Goal: Transaction & Acquisition: Purchase product/service

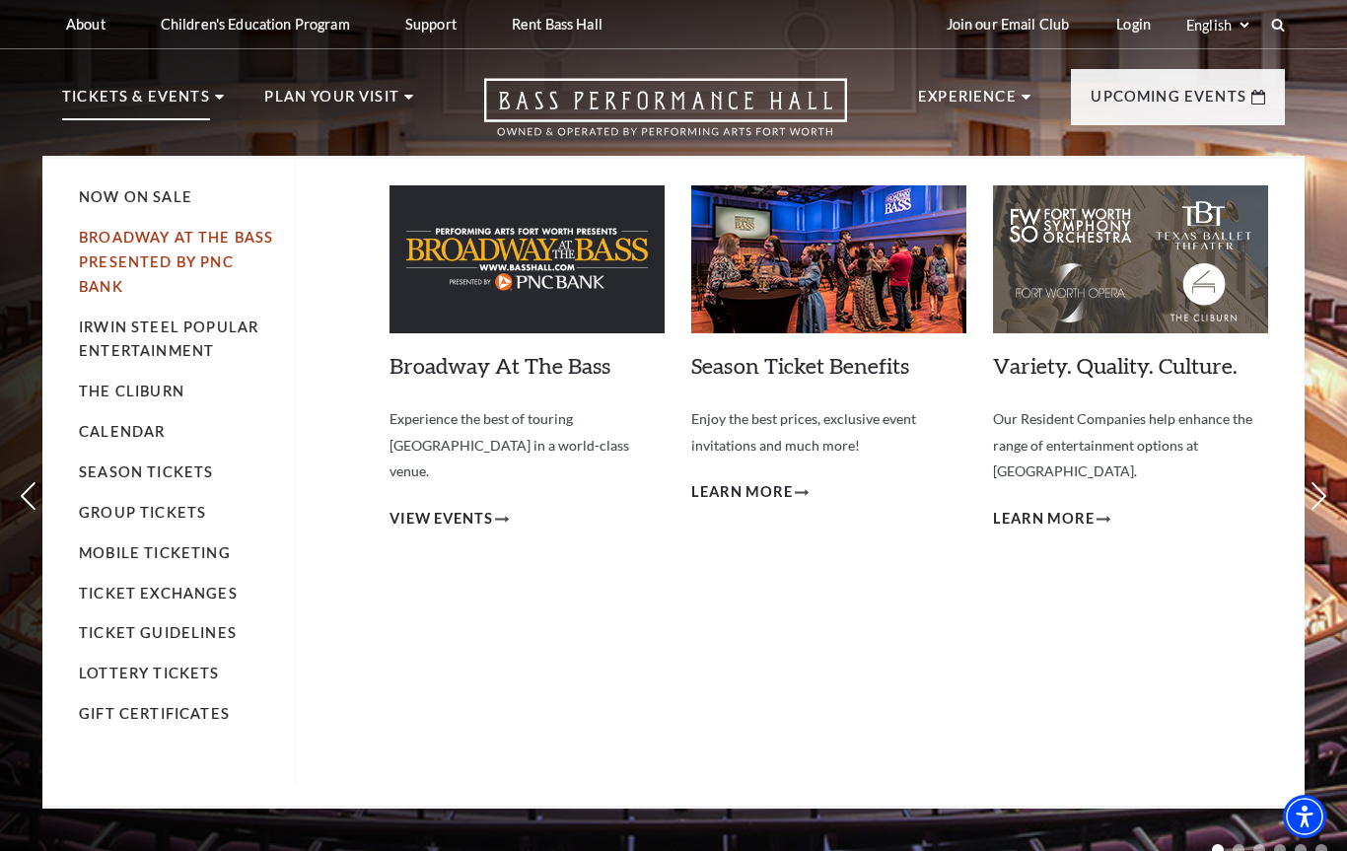
click at [186, 259] on link "Broadway At The Bass presented by PNC Bank" at bounding box center [176, 262] width 194 height 66
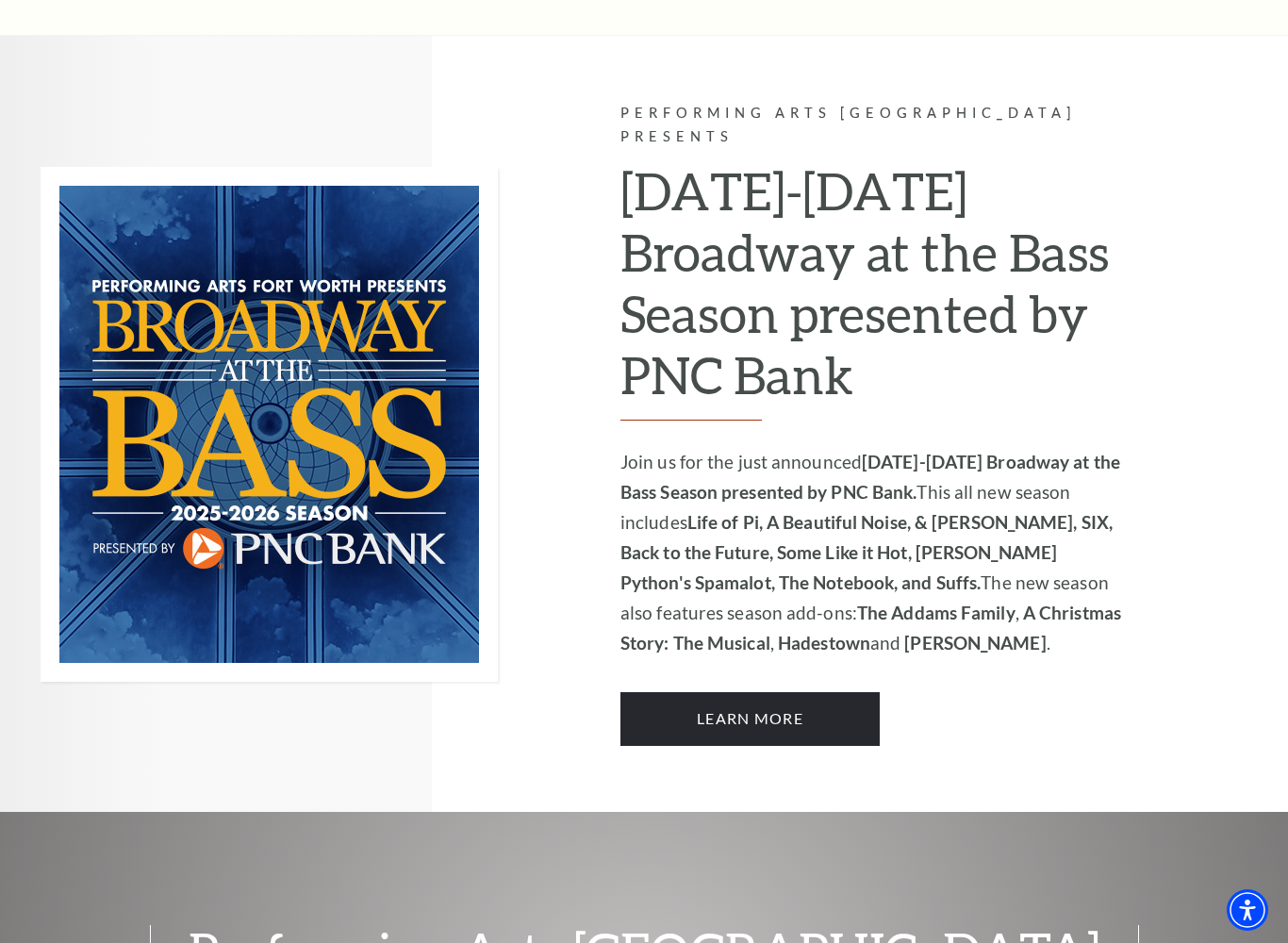
scroll to position [1107, 0]
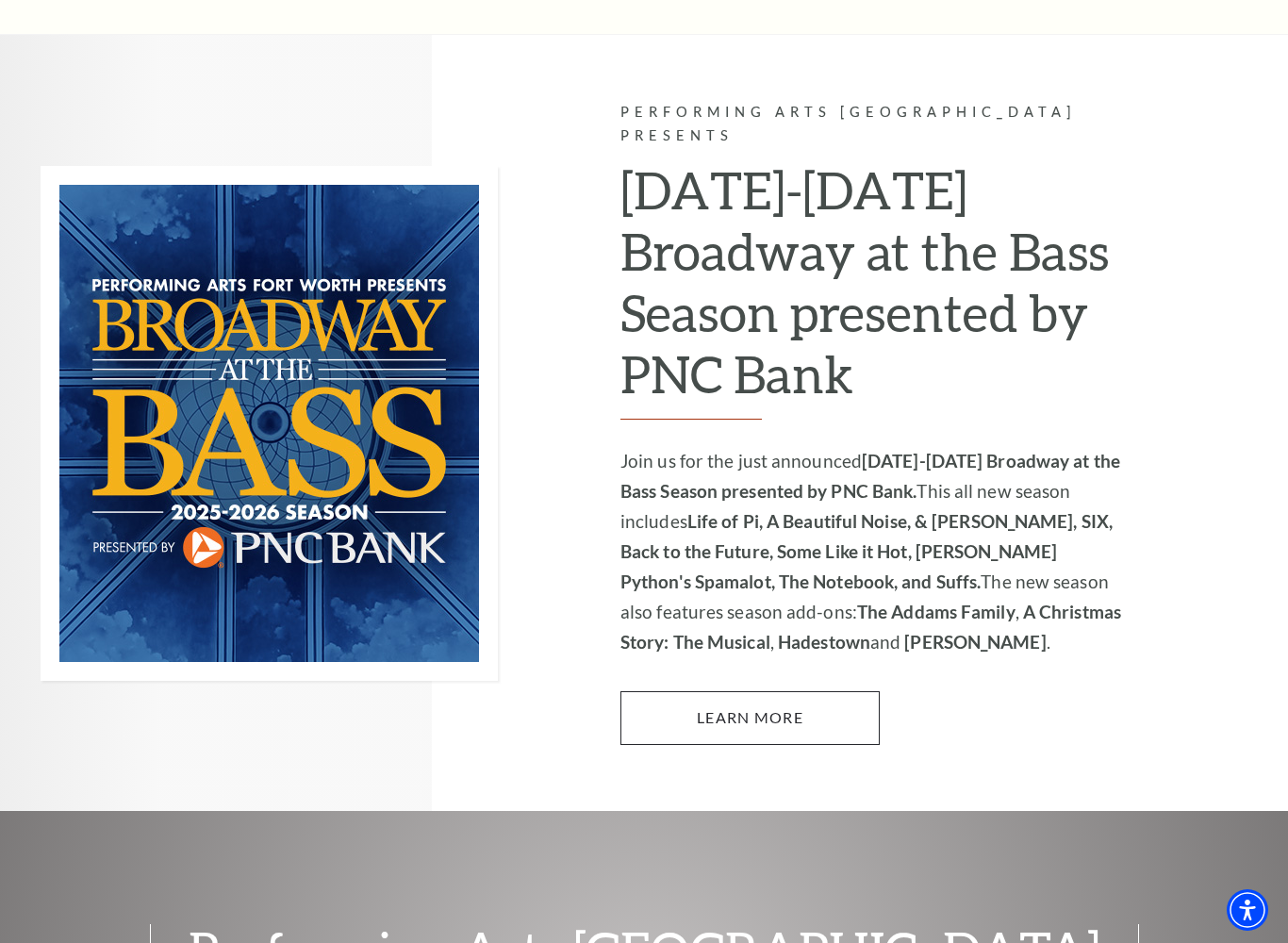
click at [789, 691] on link "Learn More" at bounding box center [750, 717] width 259 height 53
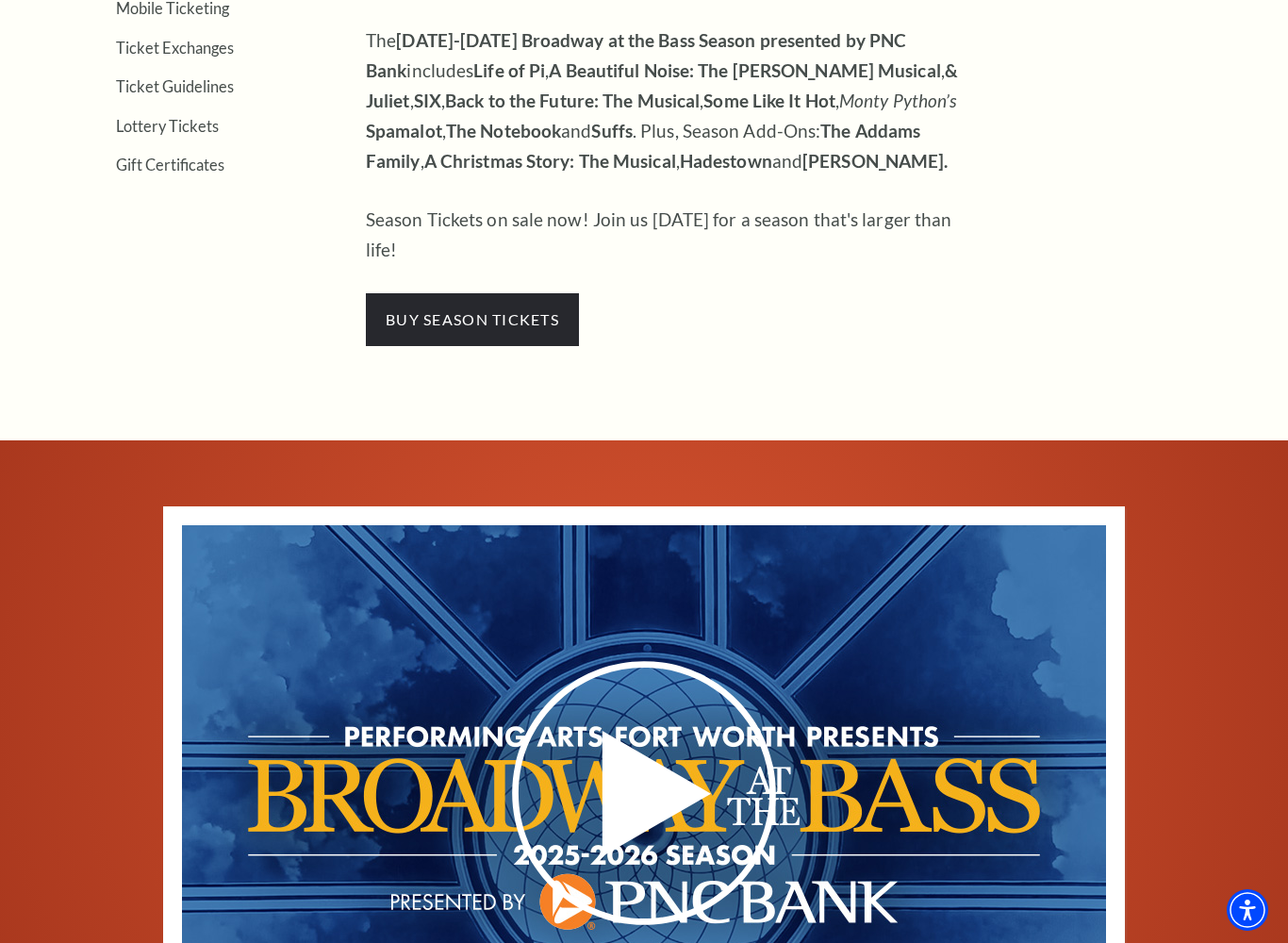
scroll to position [820, 0]
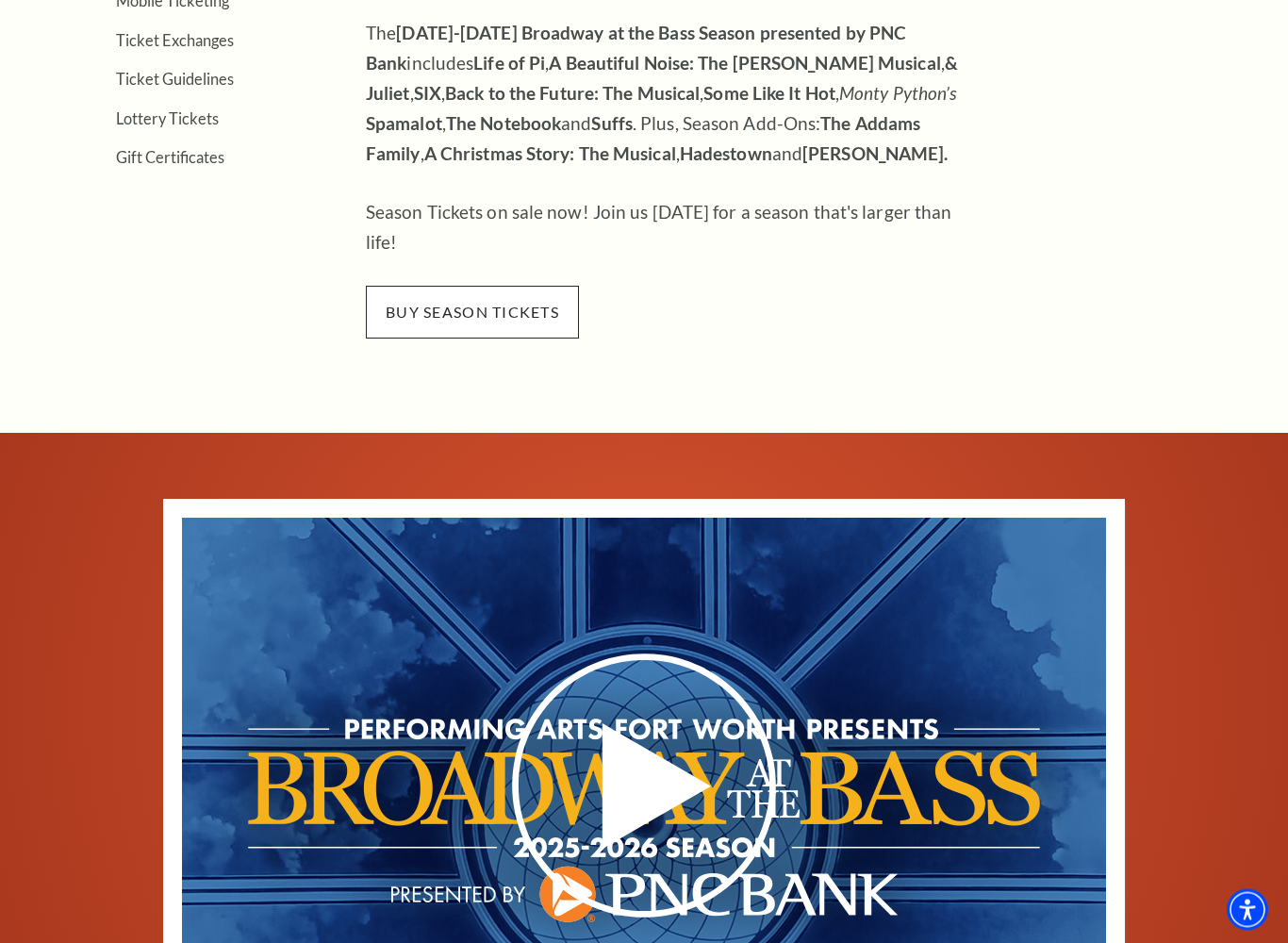
click at [502, 287] on span "buy season tickets" at bounding box center [472, 313] width 213 height 53
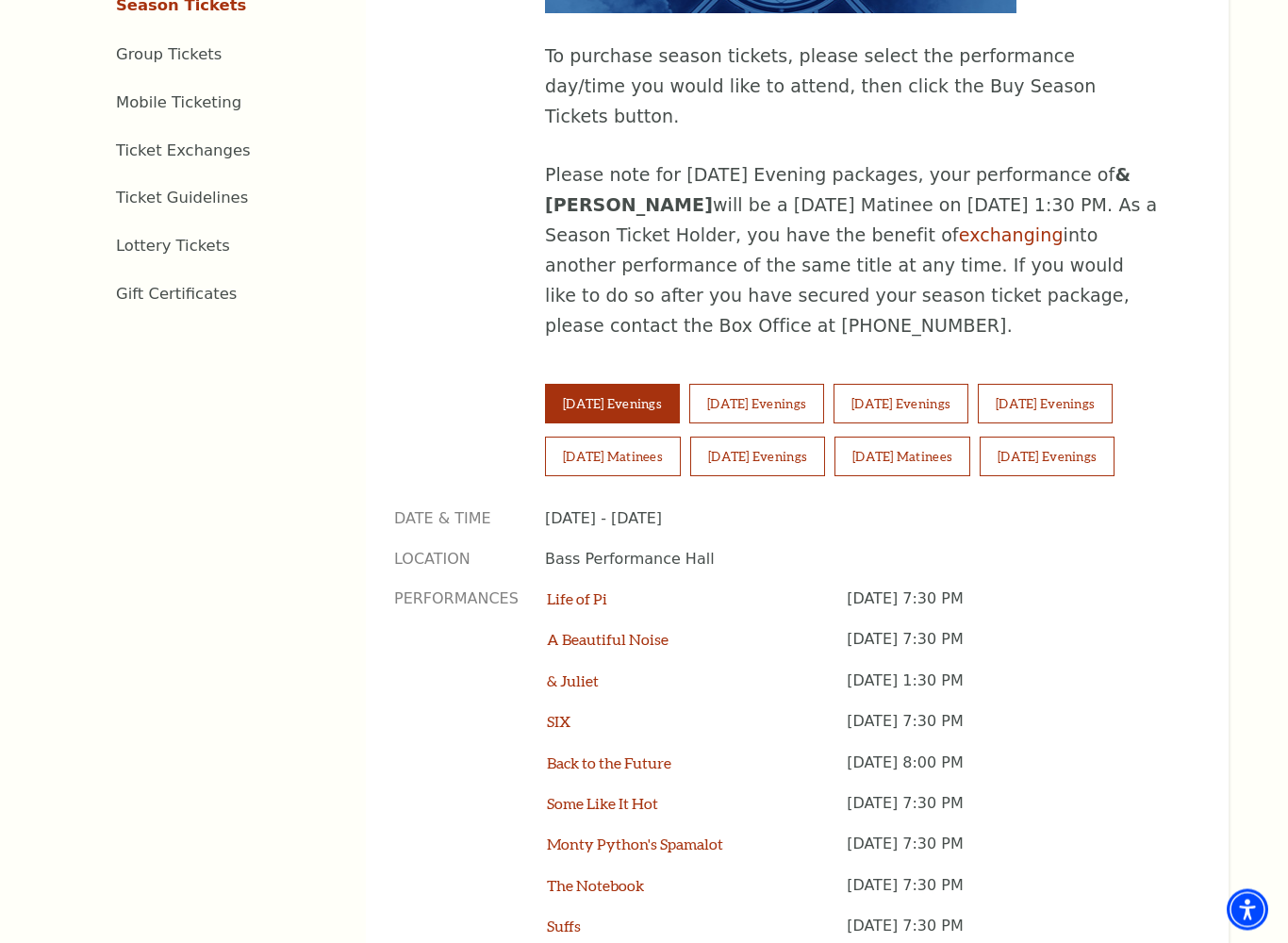
scroll to position [1104, 0]
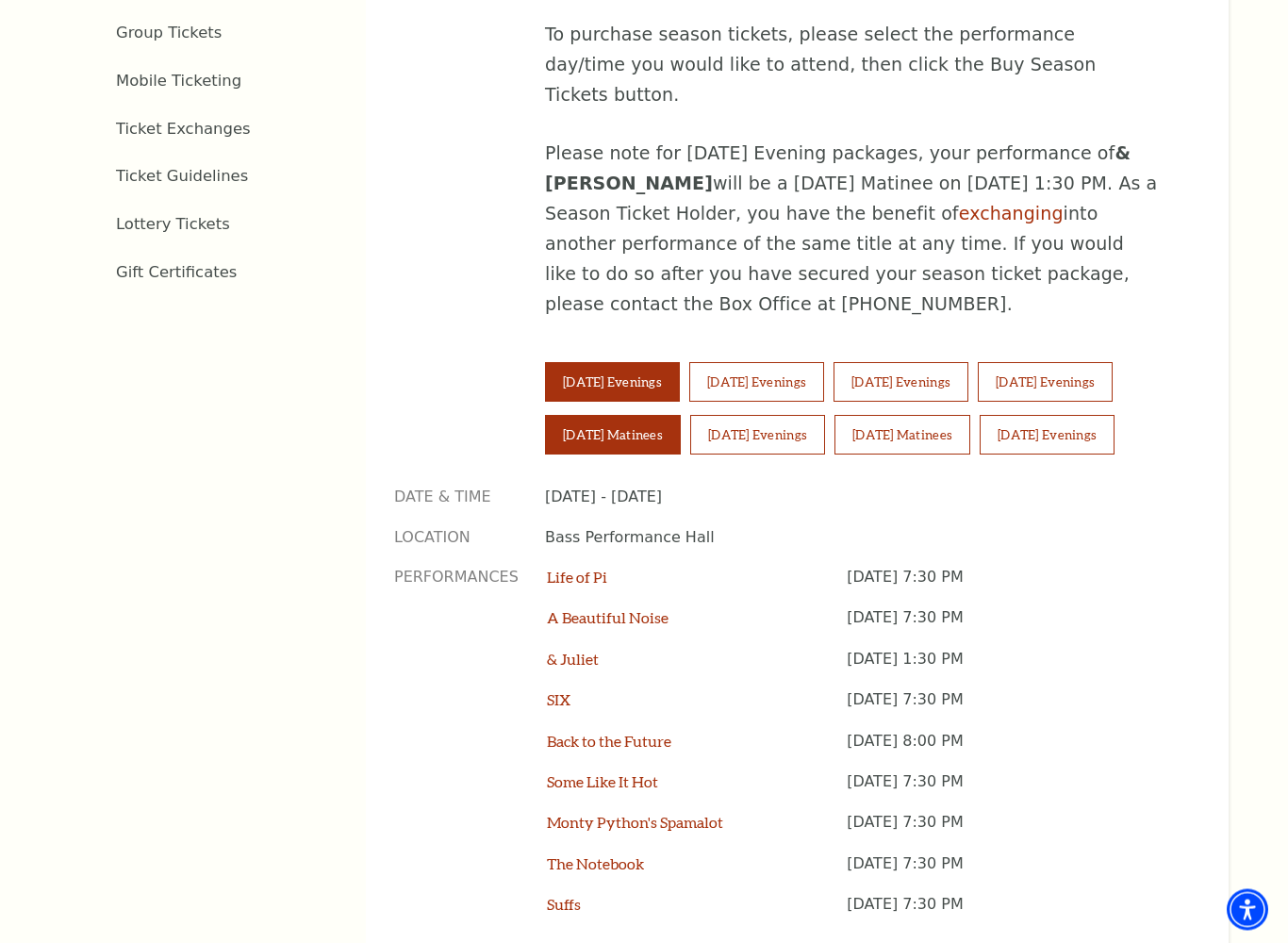
click at [633, 416] on button "Saturday Matinees" at bounding box center [613, 435] width 136 height 39
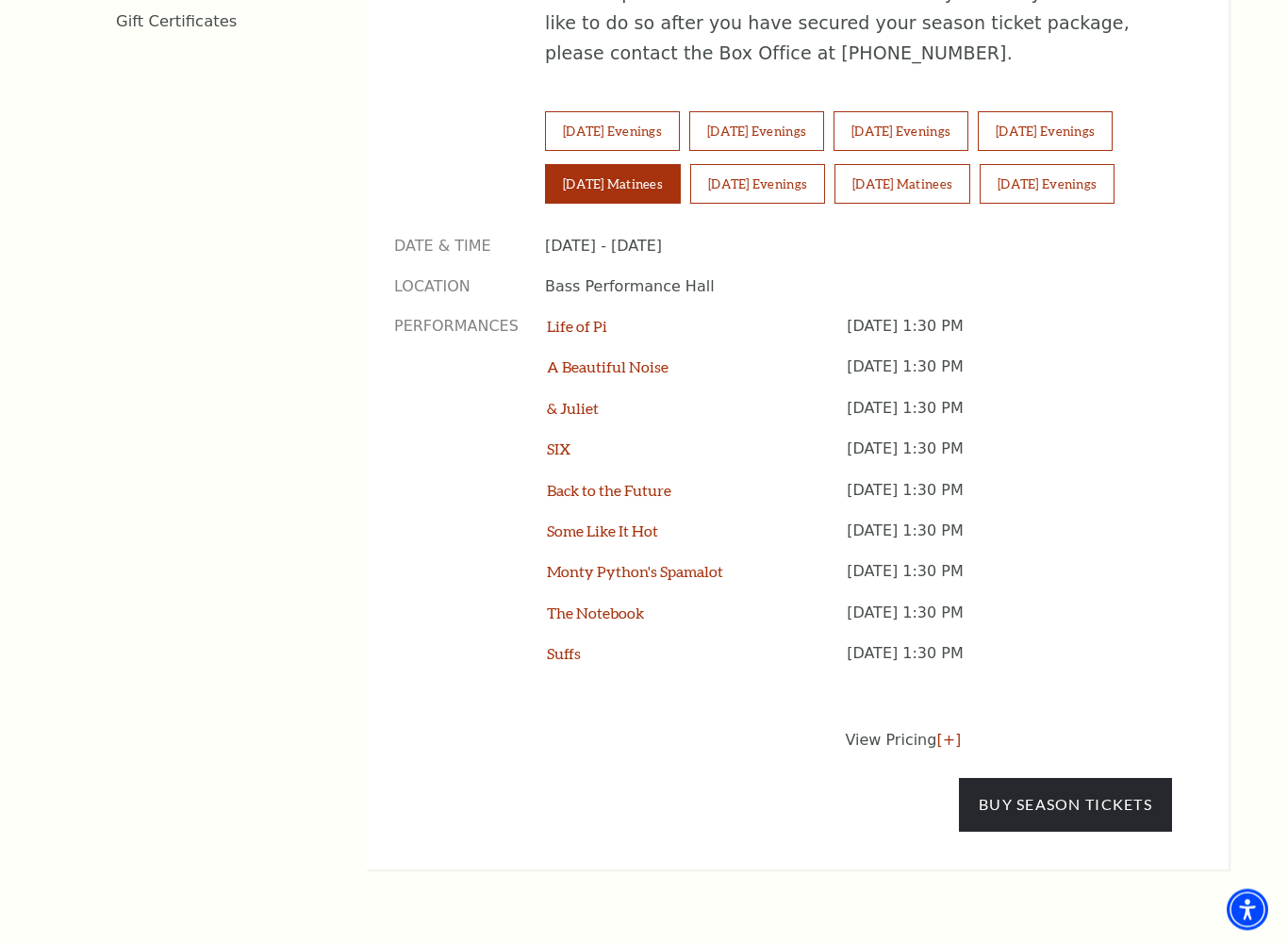
scroll to position [1388, 0]
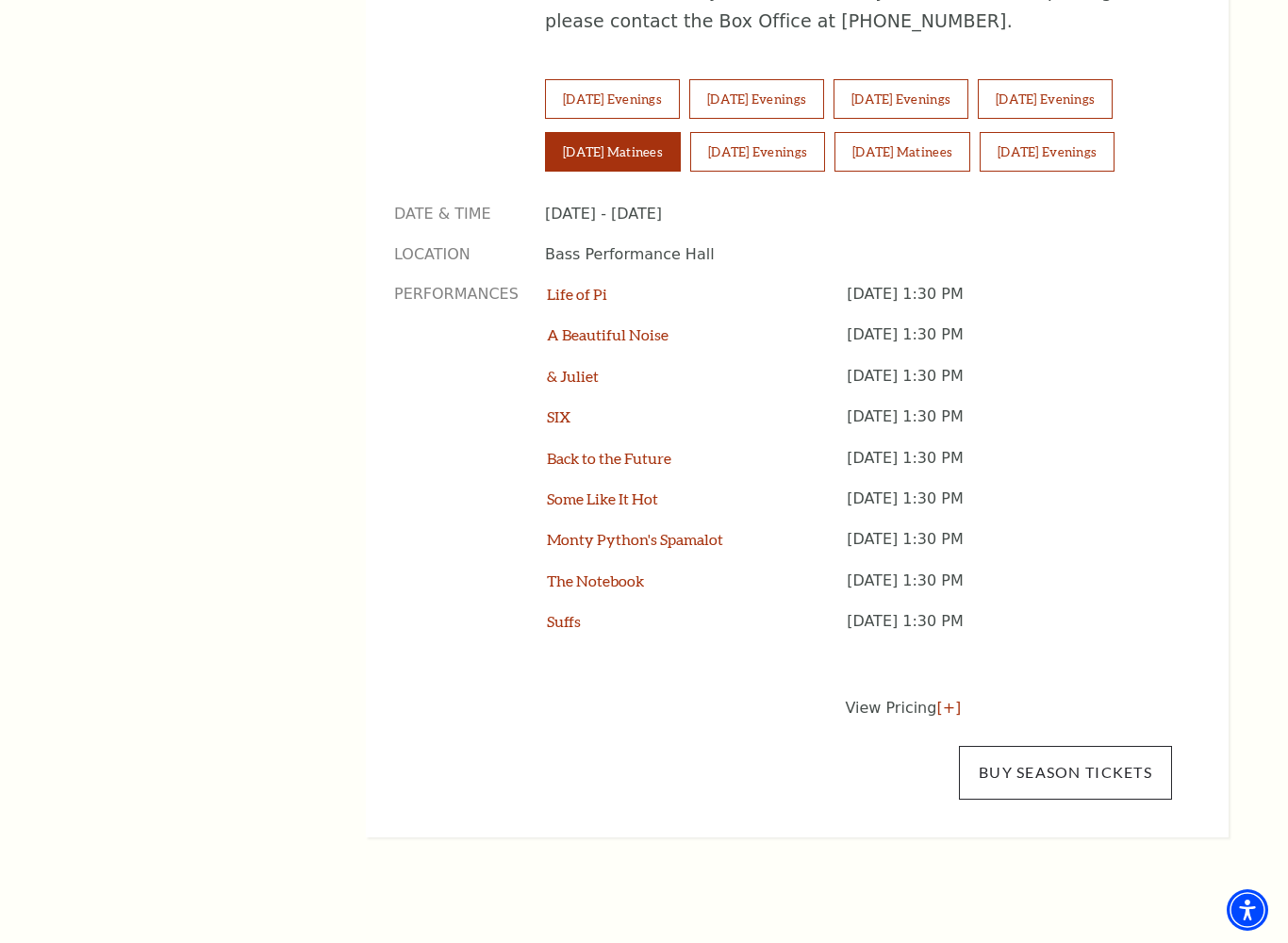
click at [1121, 746] on link "Buy Season Tickets" at bounding box center [1065, 772] width 213 height 53
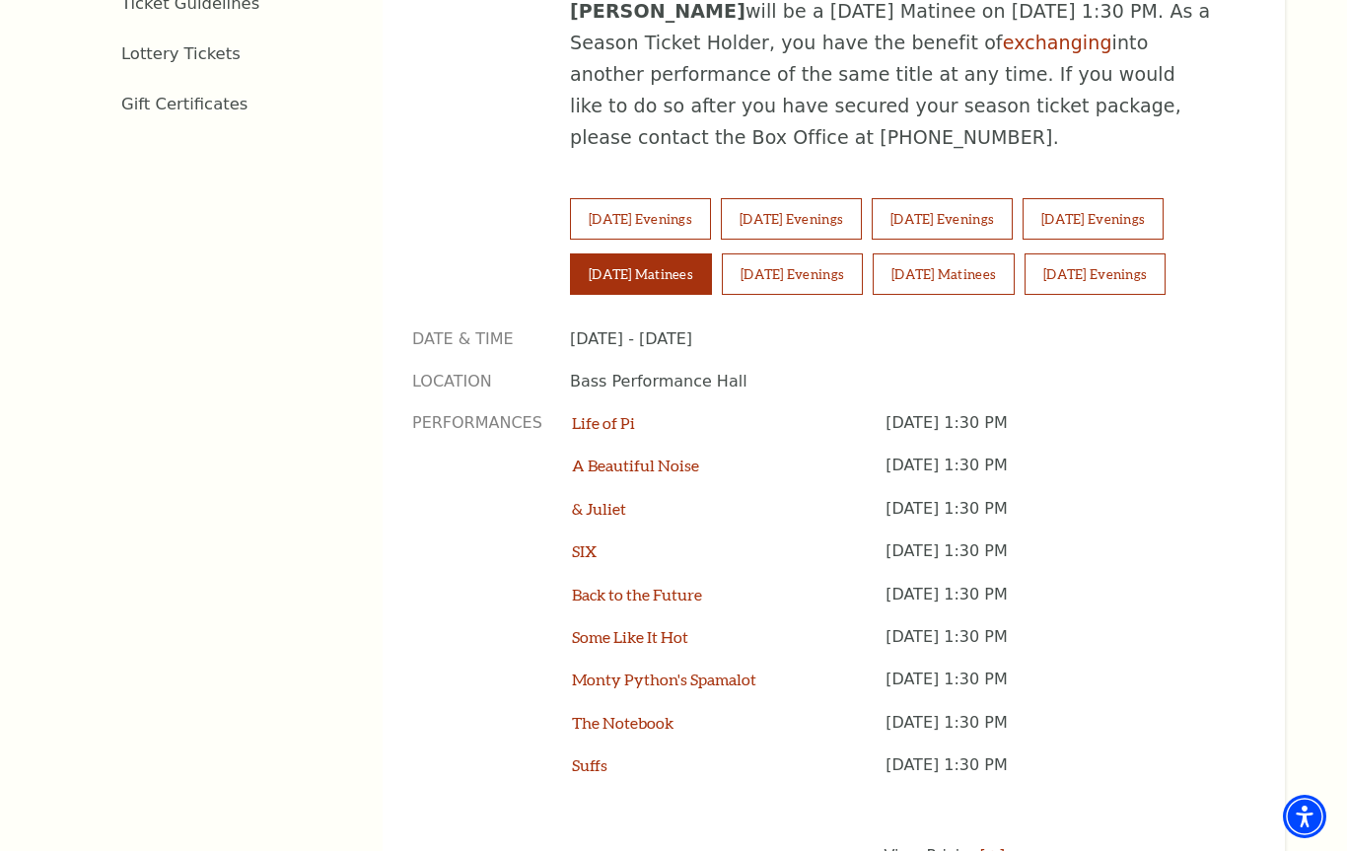
scroll to position [1336, 0]
click at [806, 252] on button "Saturday Evenings" at bounding box center [792, 272] width 141 height 41
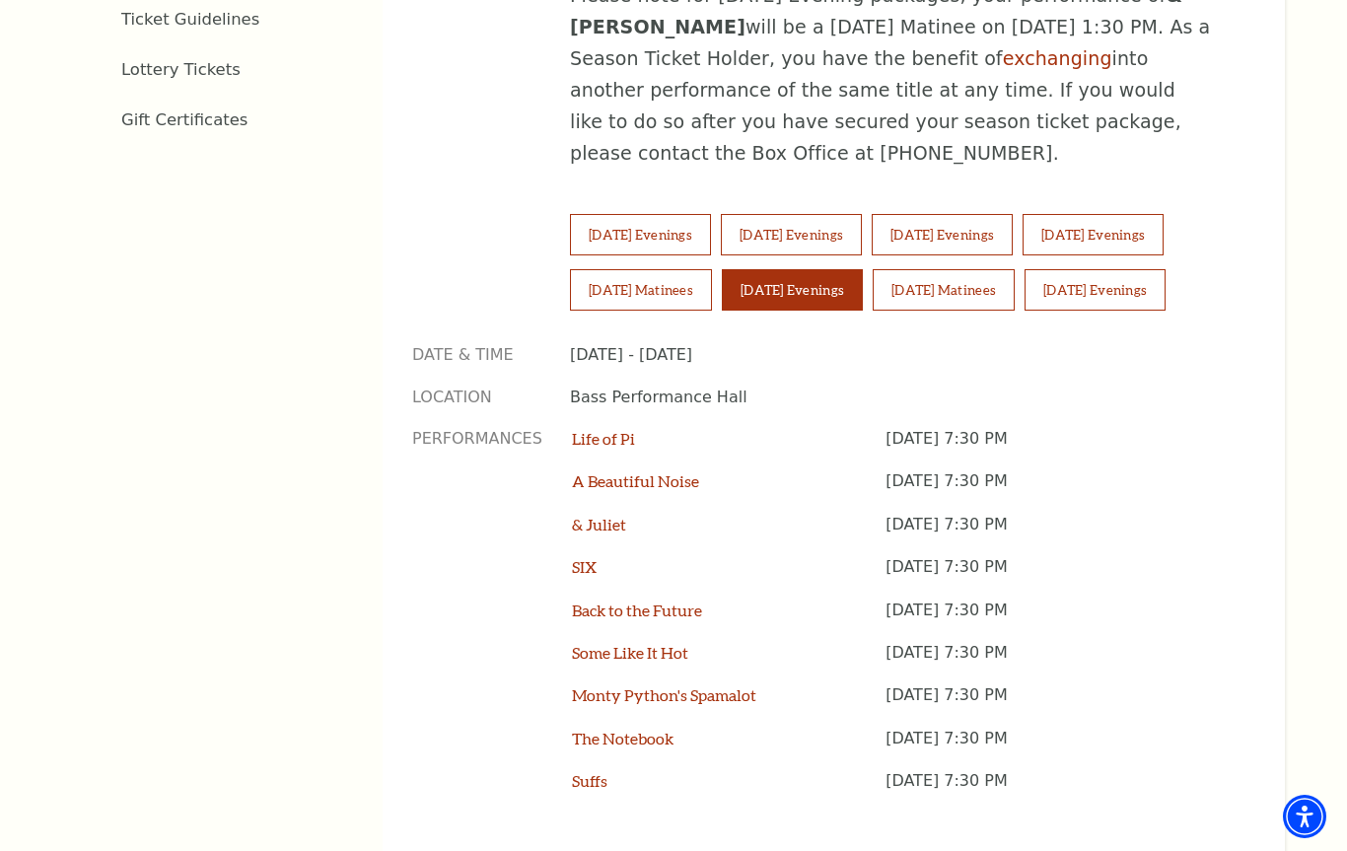
scroll to position [1318, 0]
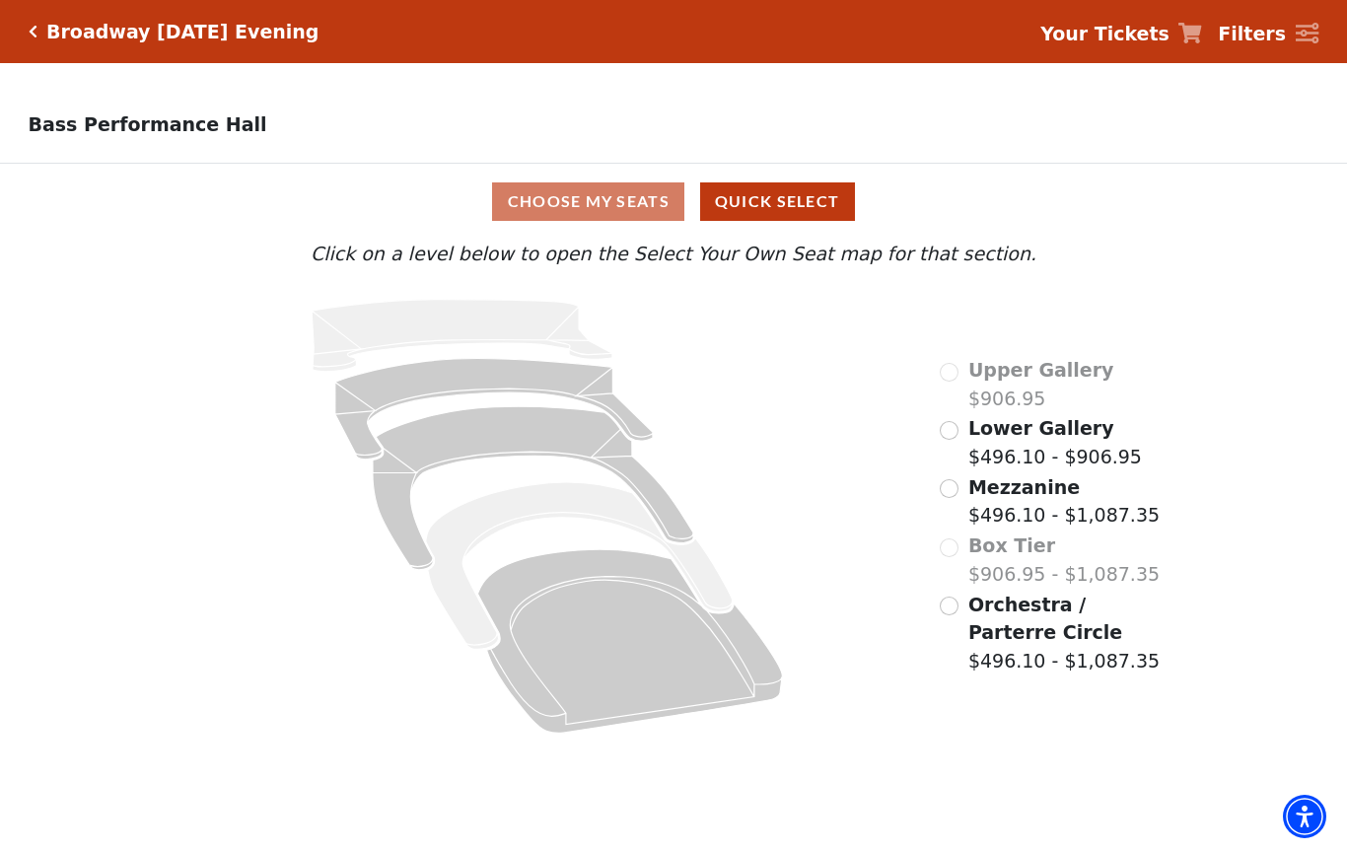
click at [946, 611] on input "Orchestra / Parterre Circle$496.10 - $1,087.35\a" at bounding box center [949, 606] width 19 height 19
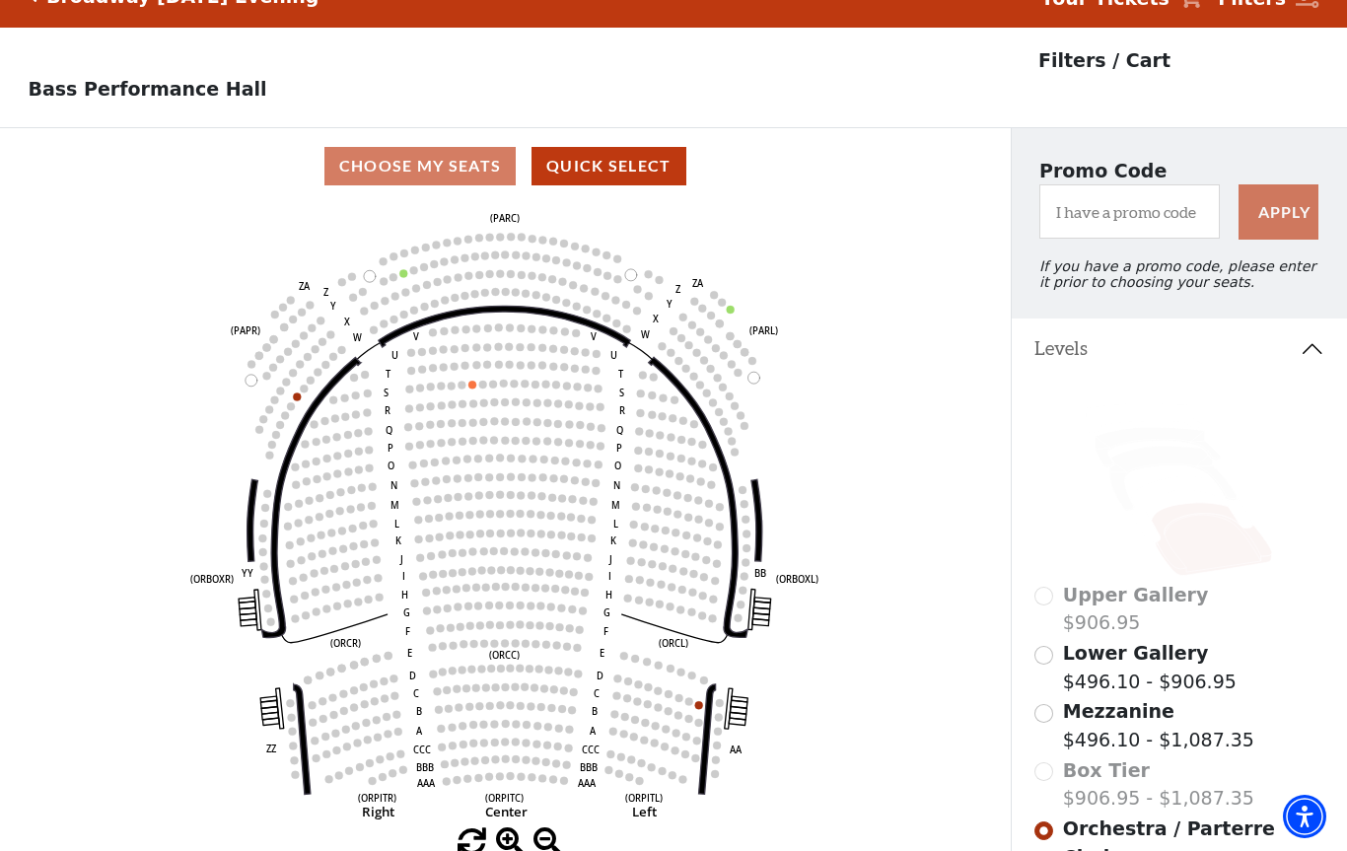
scroll to position [92, 0]
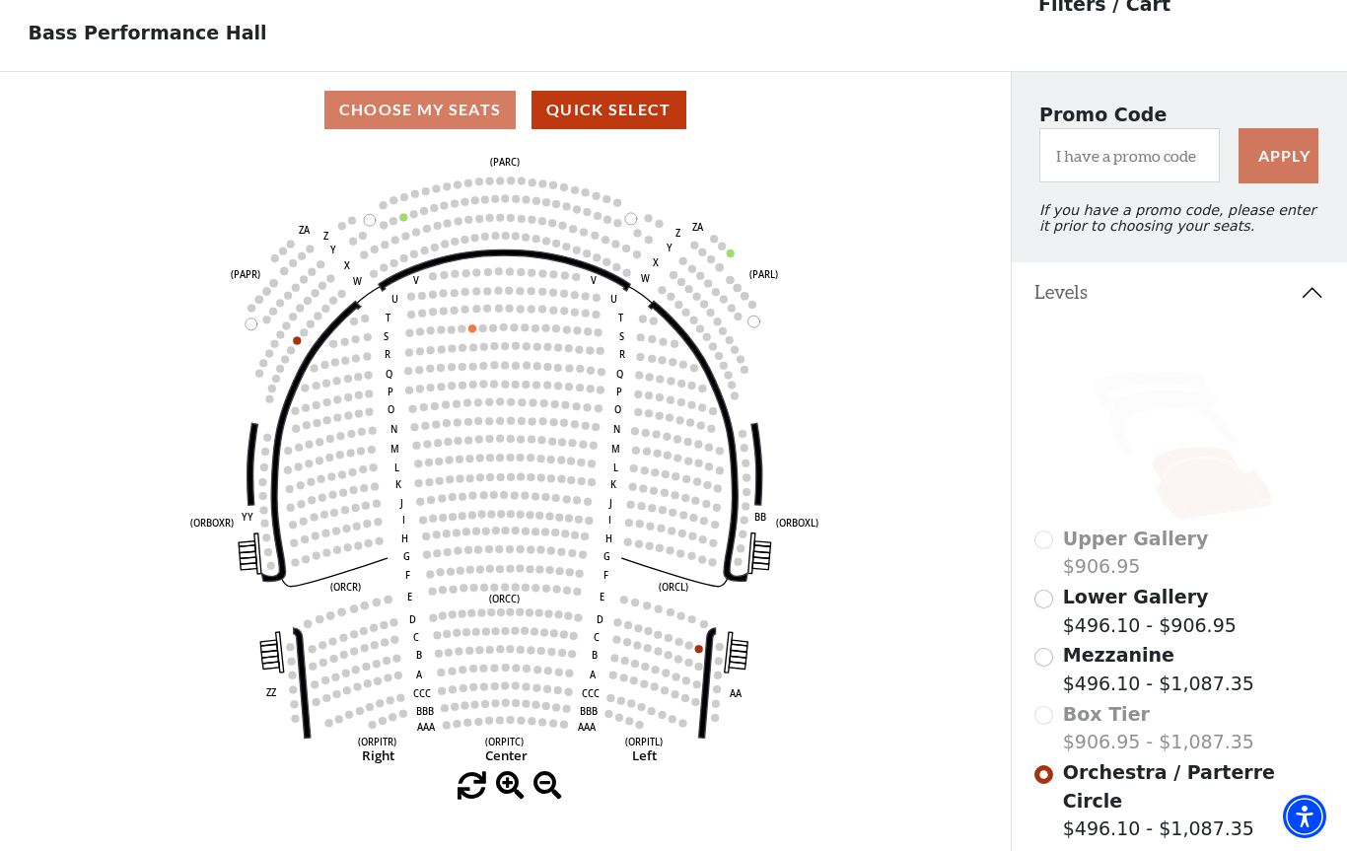
click at [1048, 663] on input "Mezzanine$496.10 - $1,087.35\a" at bounding box center [1043, 657] width 19 height 19
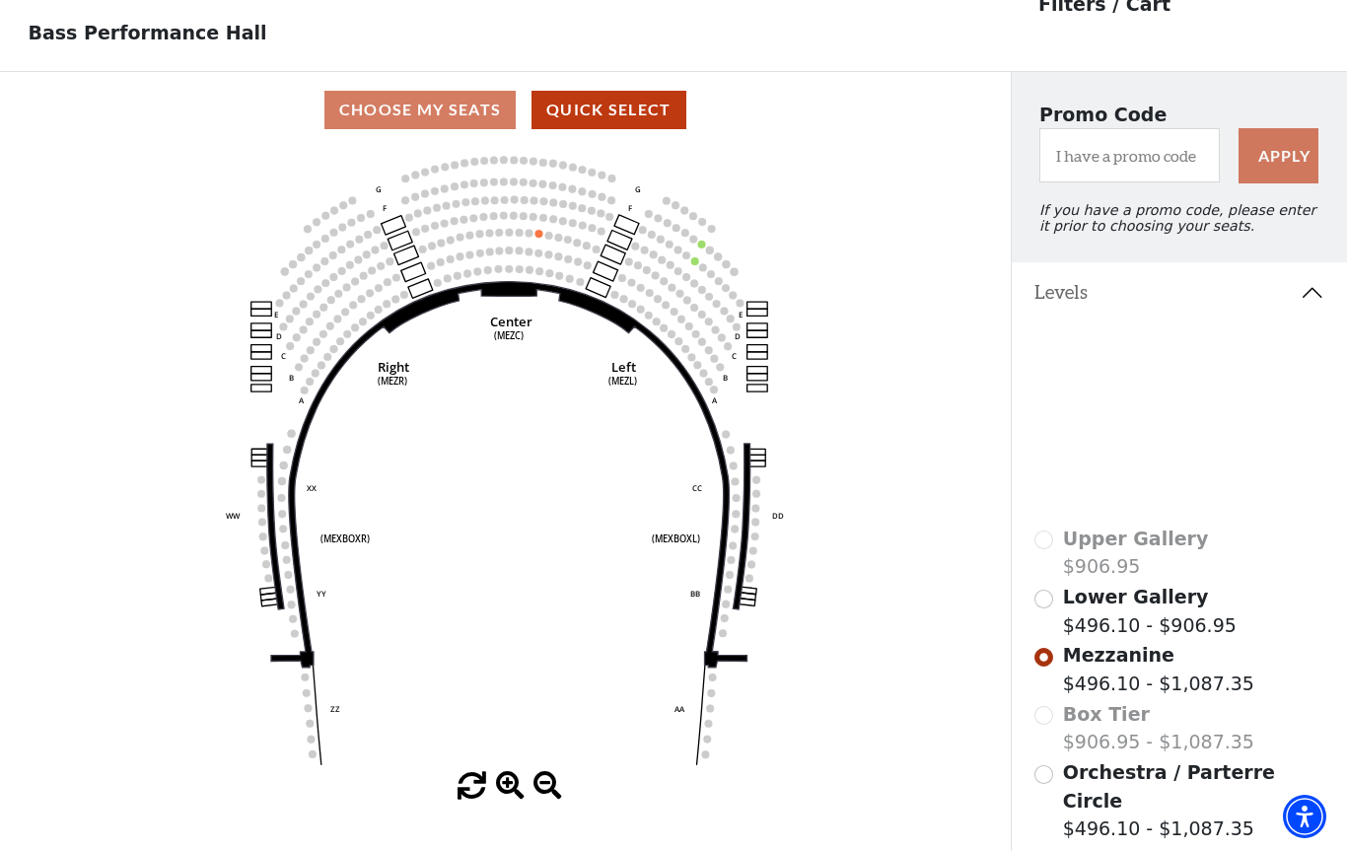
click at [1048, 608] on input "Lower Gallery$496.10 - $906.95\a" at bounding box center [1043, 599] width 19 height 19
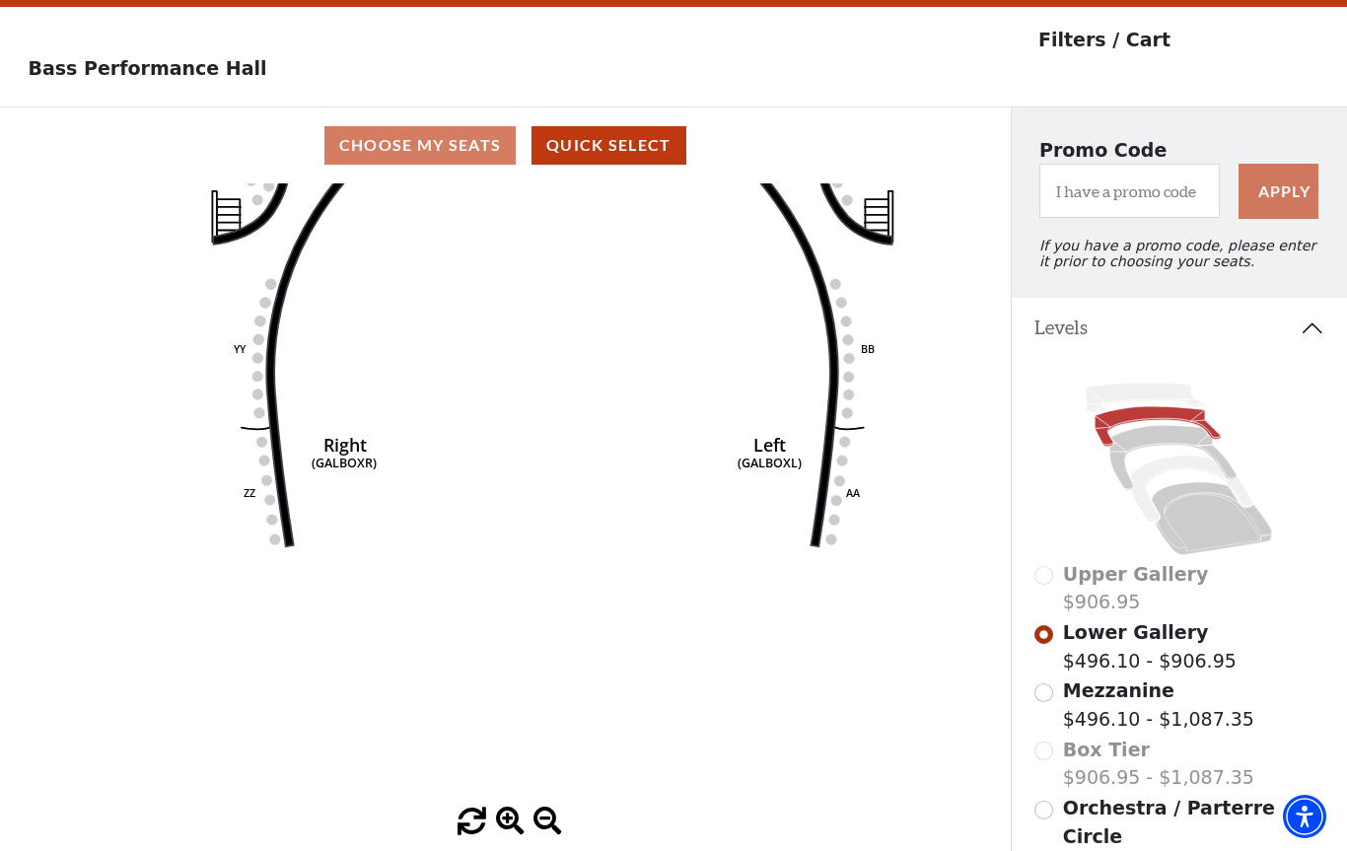
scroll to position [298, 0]
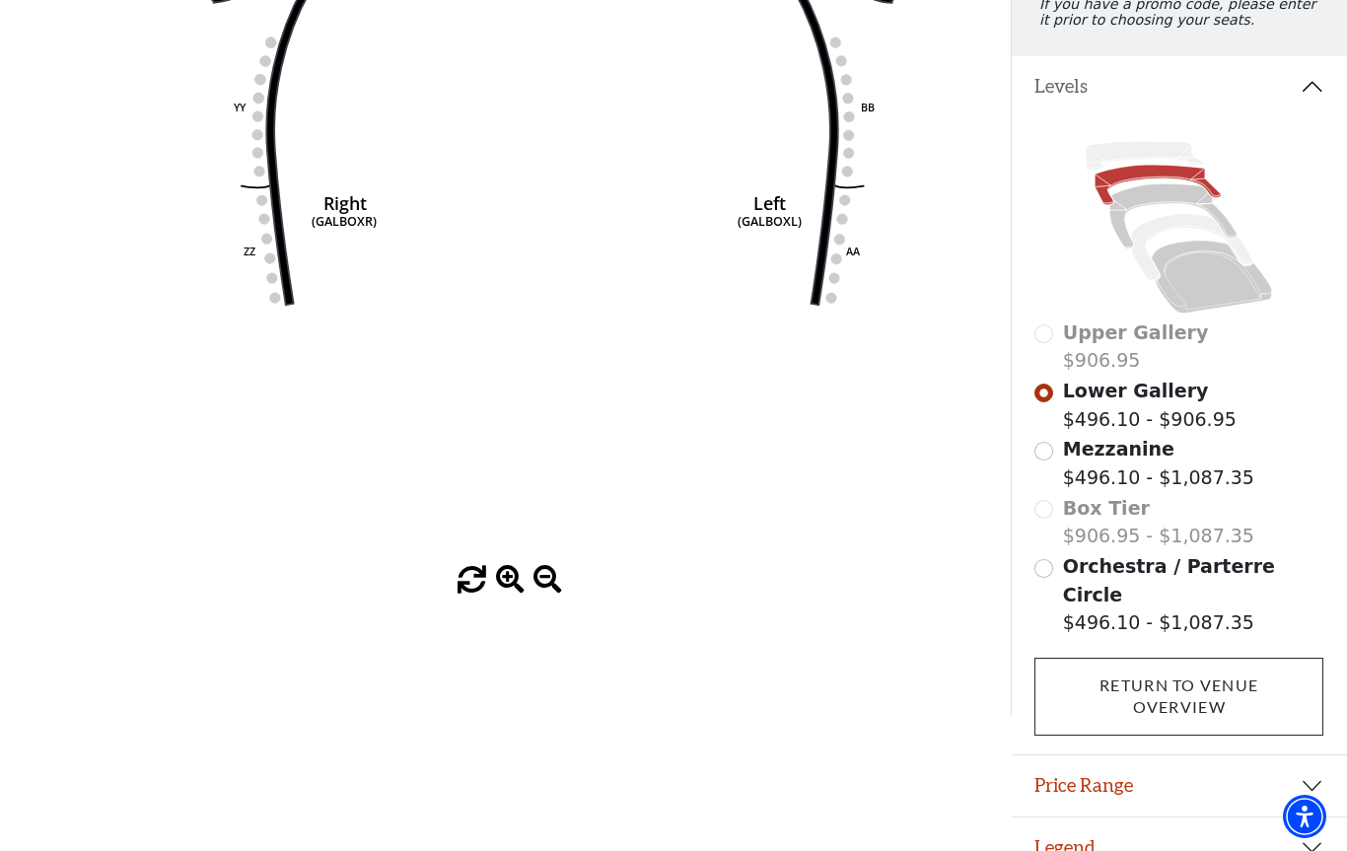
click at [1248, 666] on link "Return To Venue Overview" at bounding box center [1178, 697] width 289 height 78
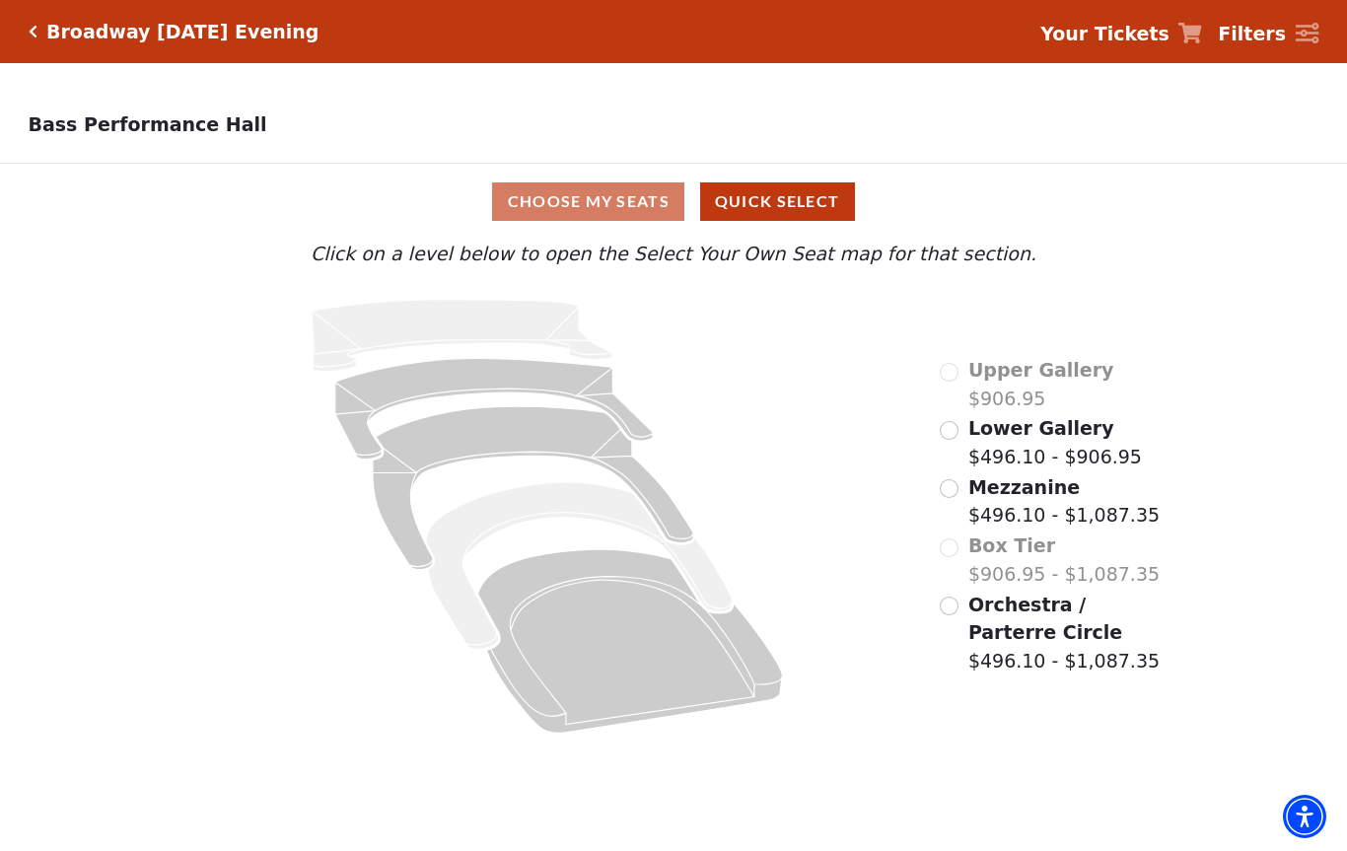
scroll to position [0, 0]
click at [1125, 470] on label "Lower Gallery $496.10 - $906.95" at bounding box center [1055, 442] width 174 height 56
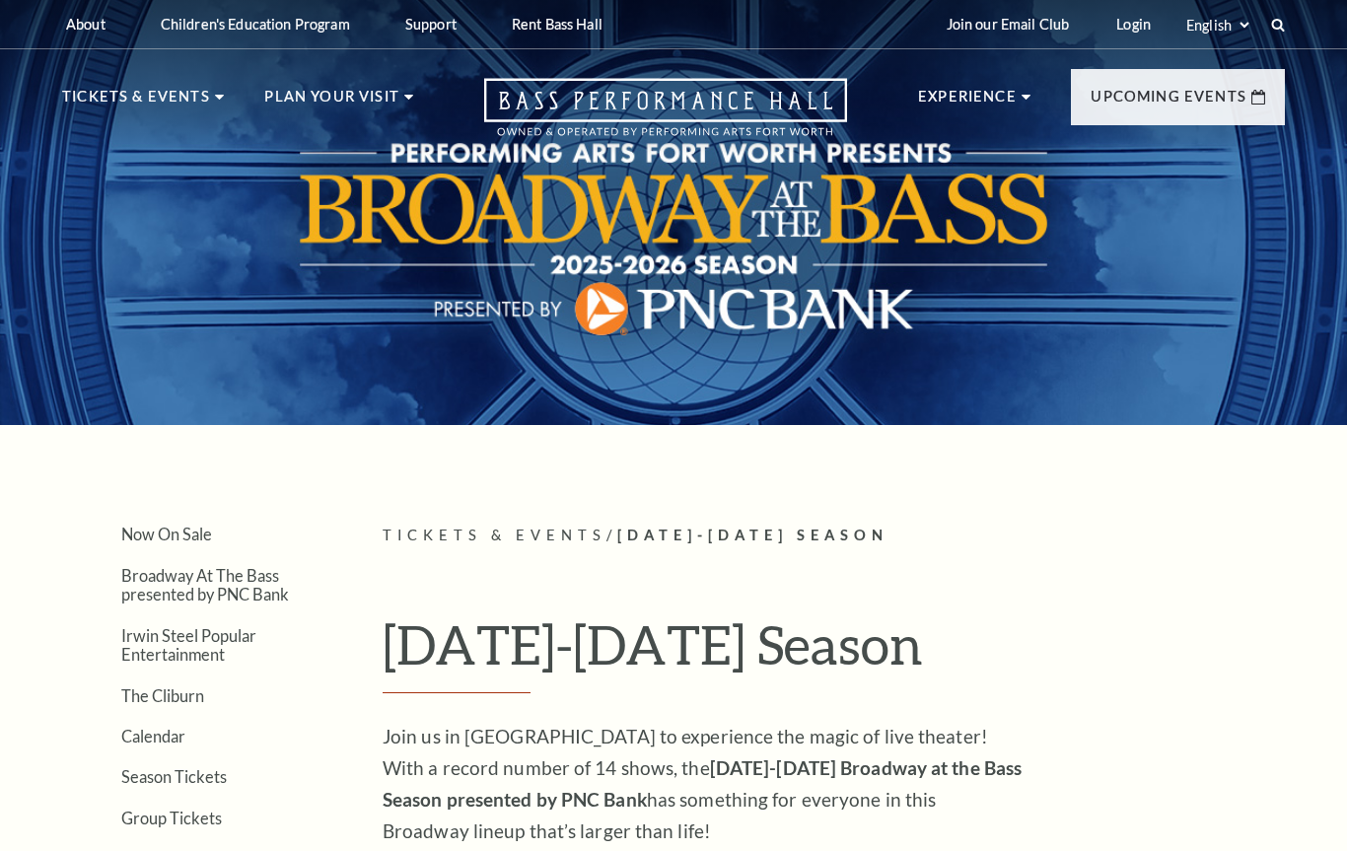
scroll to position [913, 0]
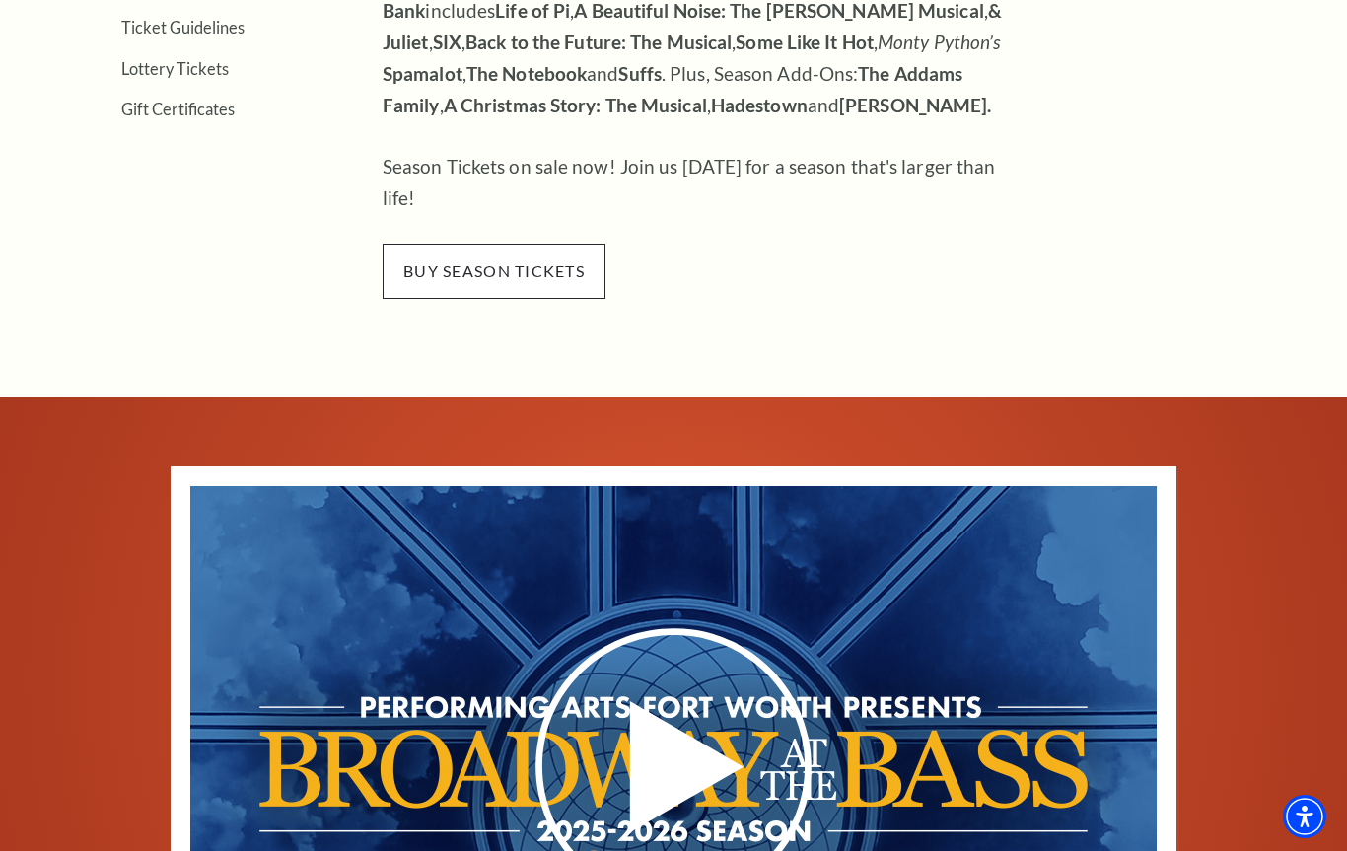
click at [514, 244] on span "buy season tickets" at bounding box center [494, 271] width 223 height 55
click at [538, 244] on span "buy season tickets" at bounding box center [494, 271] width 223 height 55
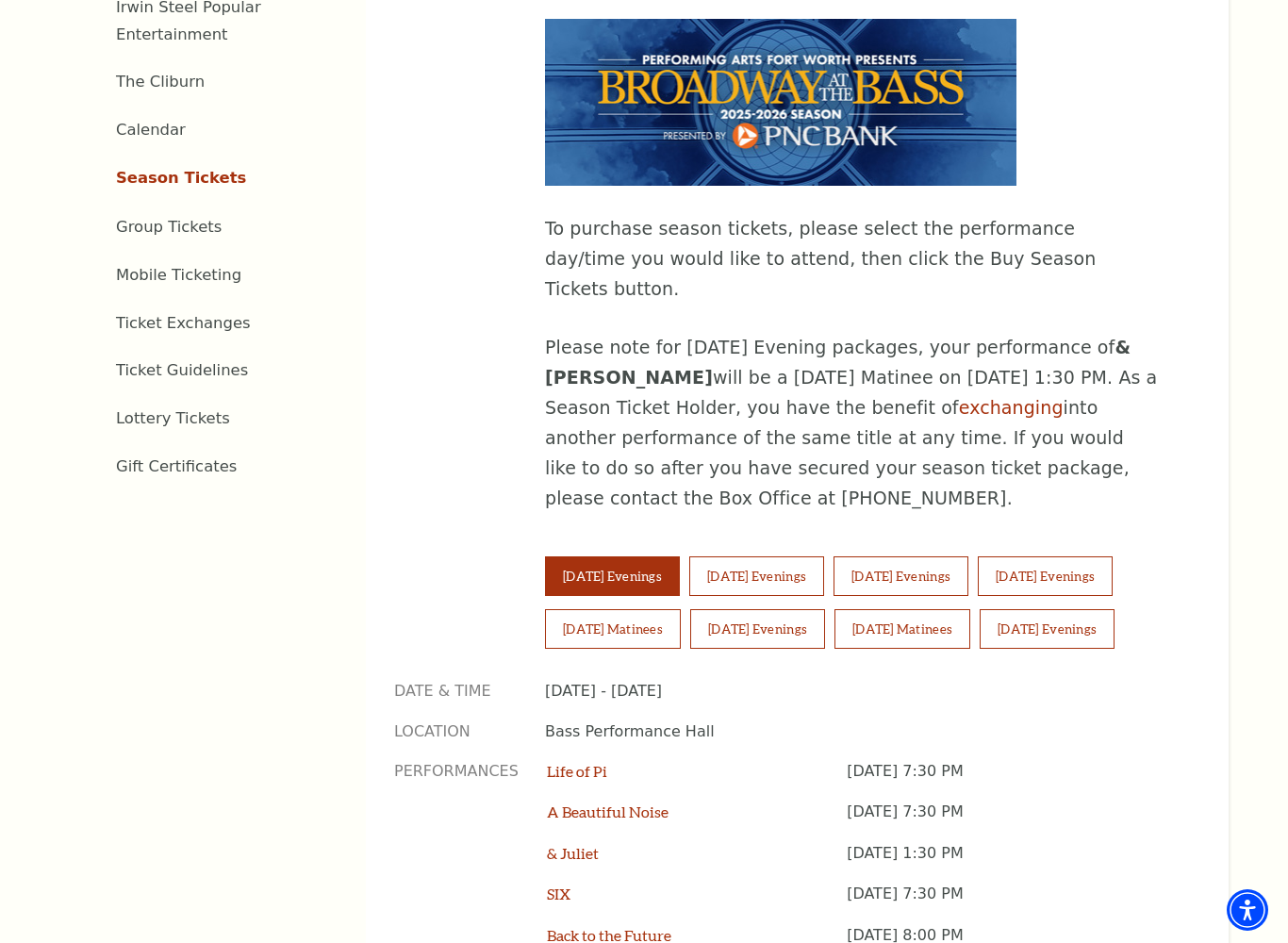
scroll to position [993, 0]
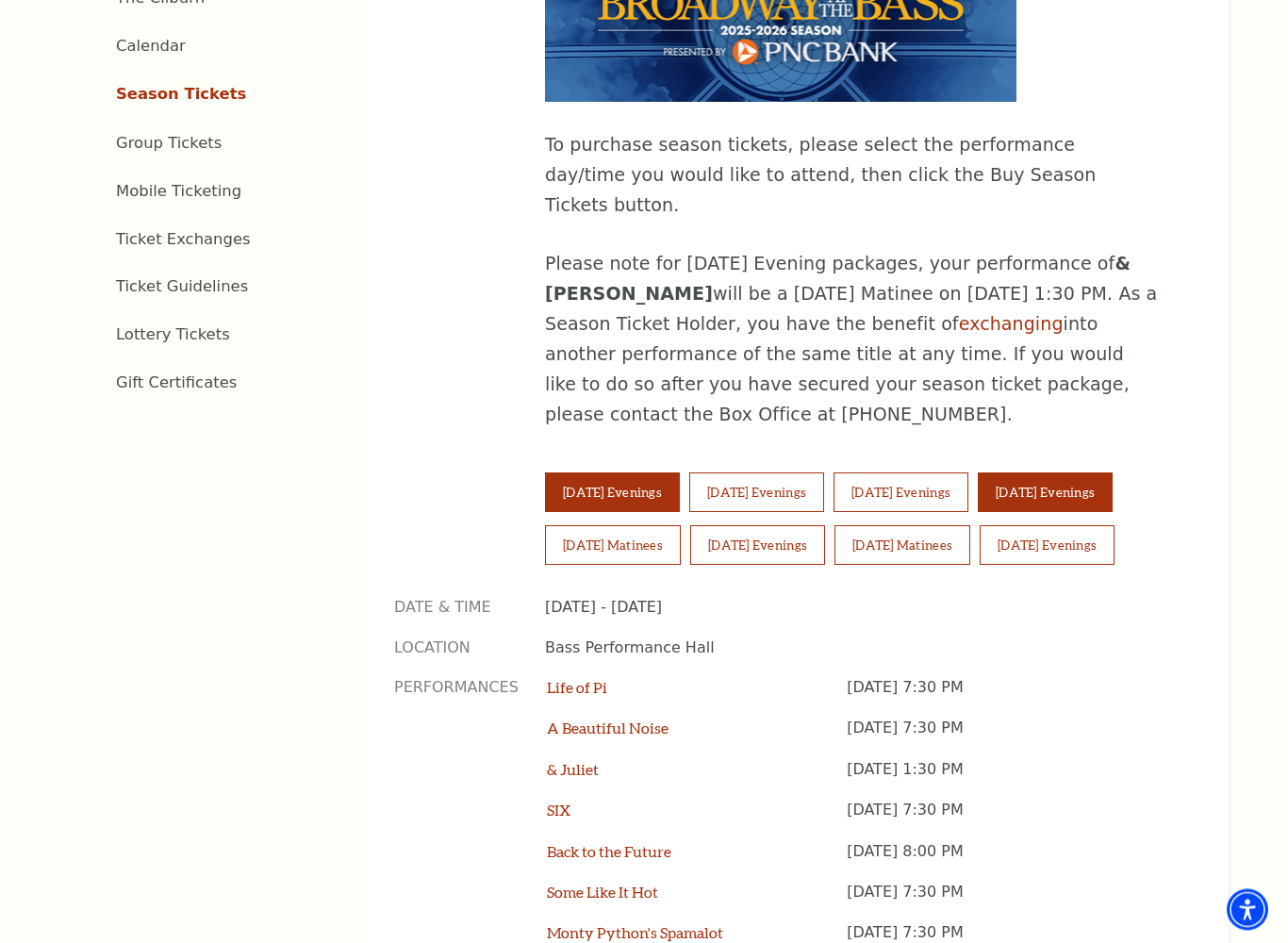
click at [1106, 473] on button "[DATE] Evenings" at bounding box center [1045, 493] width 135 height 39
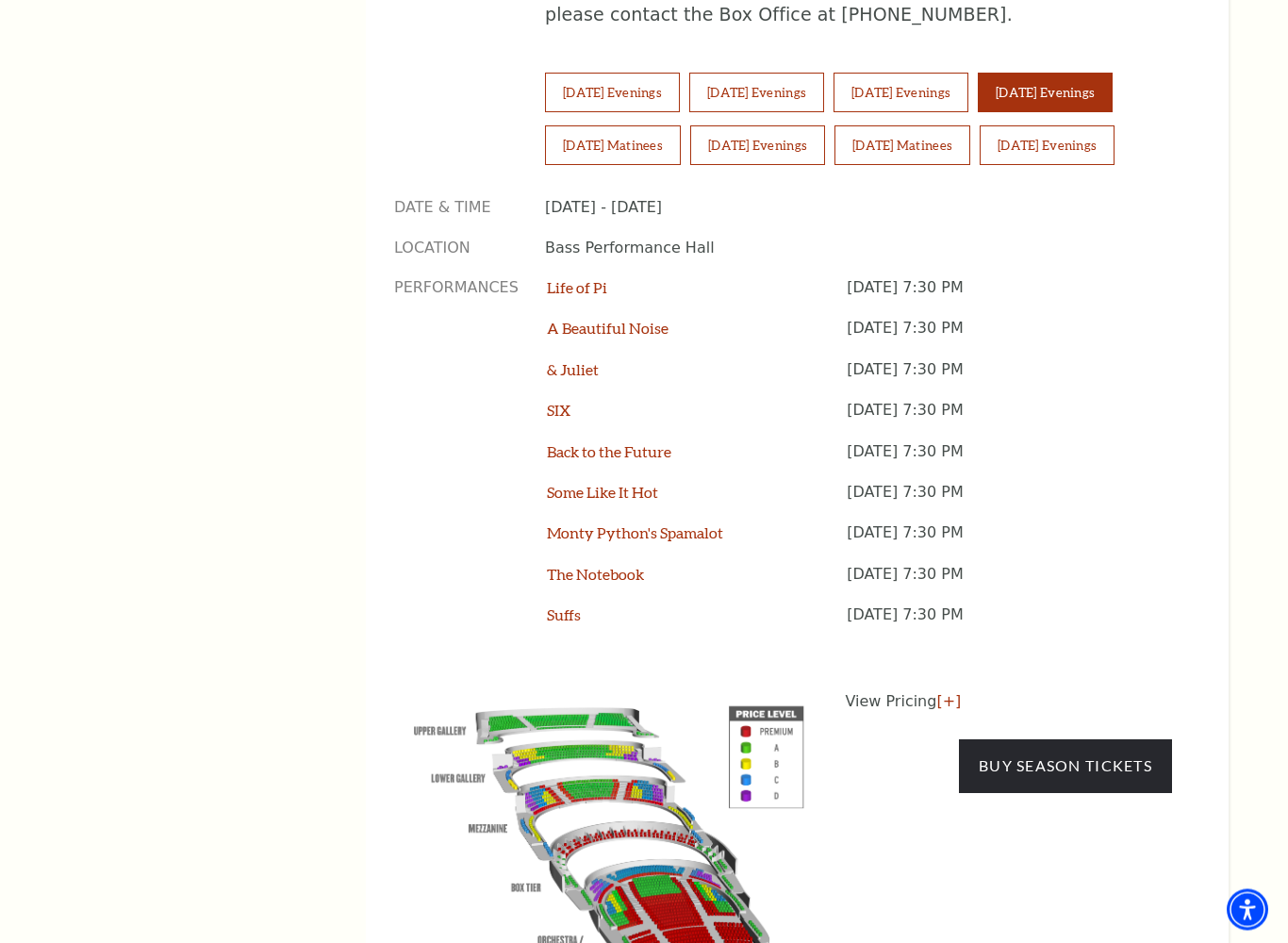
scroll to position [1393, 0]
click at [1113, 739] on link "Buy Season Tickets" at bounding box center [1065, 765] width 213 height 53
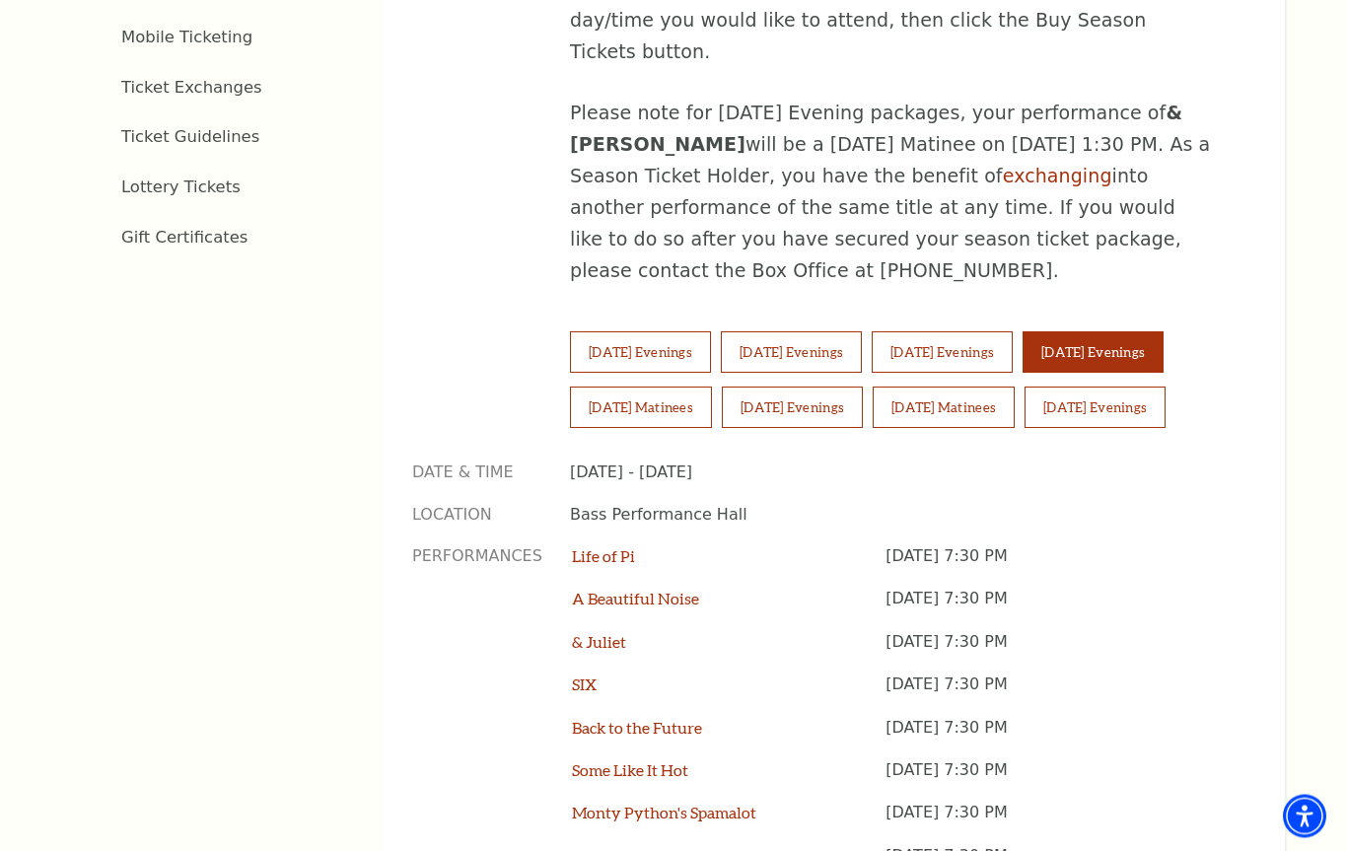
scroll to position [1203, 0]
click at [996, 330] on button "[DATE] Evenings" at bounding box center [942, 350] width 141 height 41
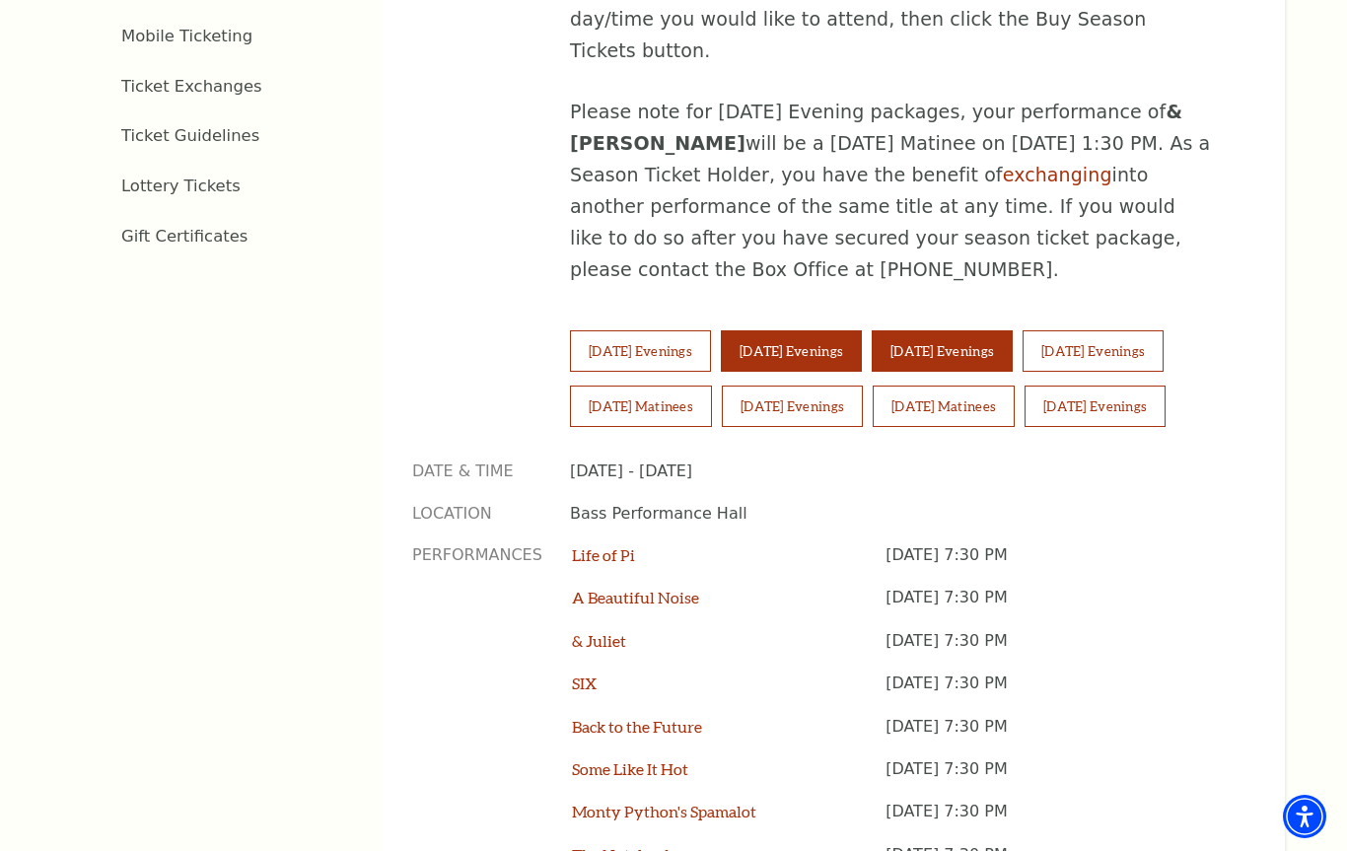
click at [840, 330] on button "Wednesday Evenings" at bounding box center [791, 350] width 141 height 41
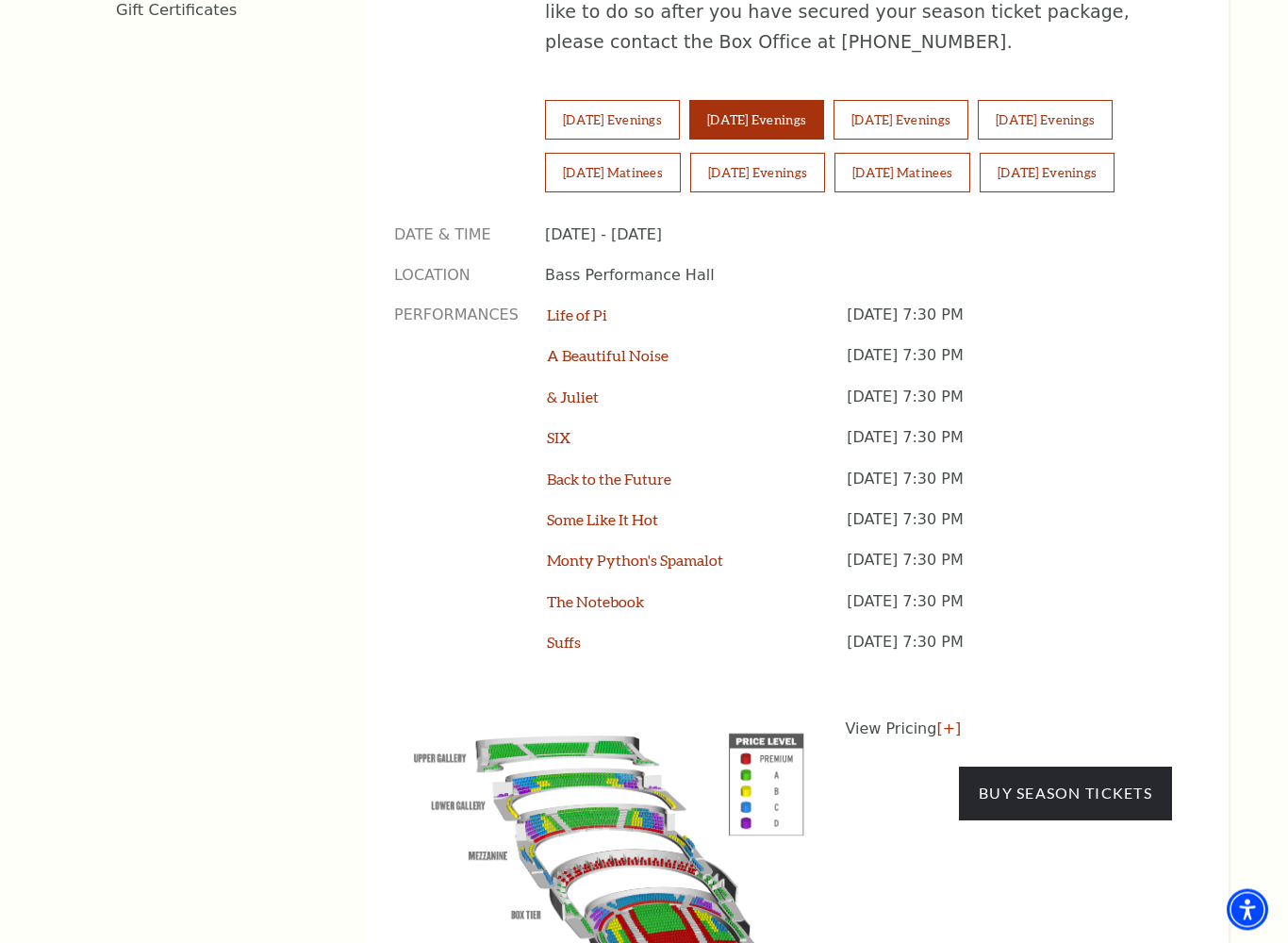
scroll to position [1369, 0]
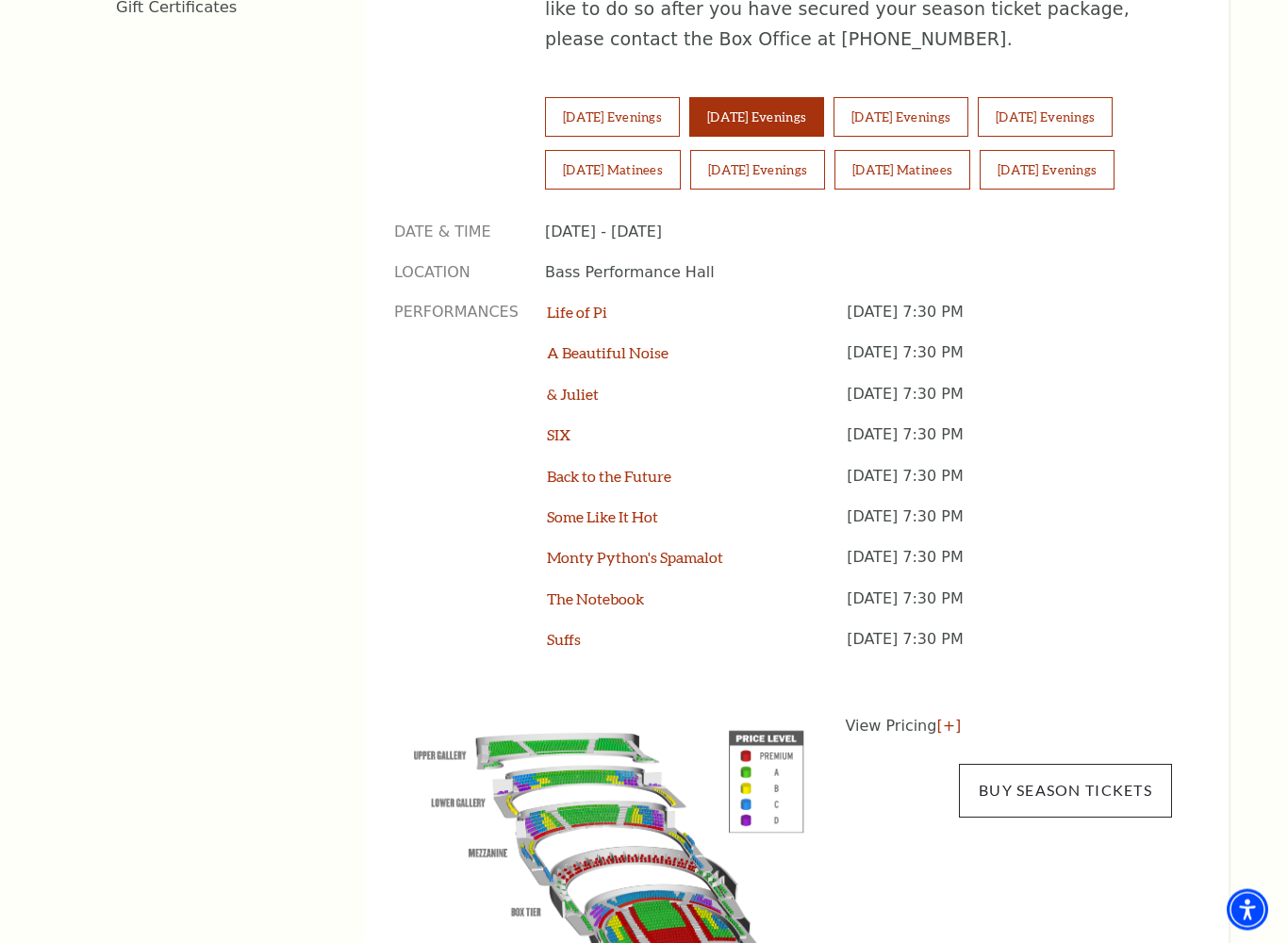
click at [1051, 765] on link "Buy Season Tickets" at bounding box center [1065, 791] width 213 height 53
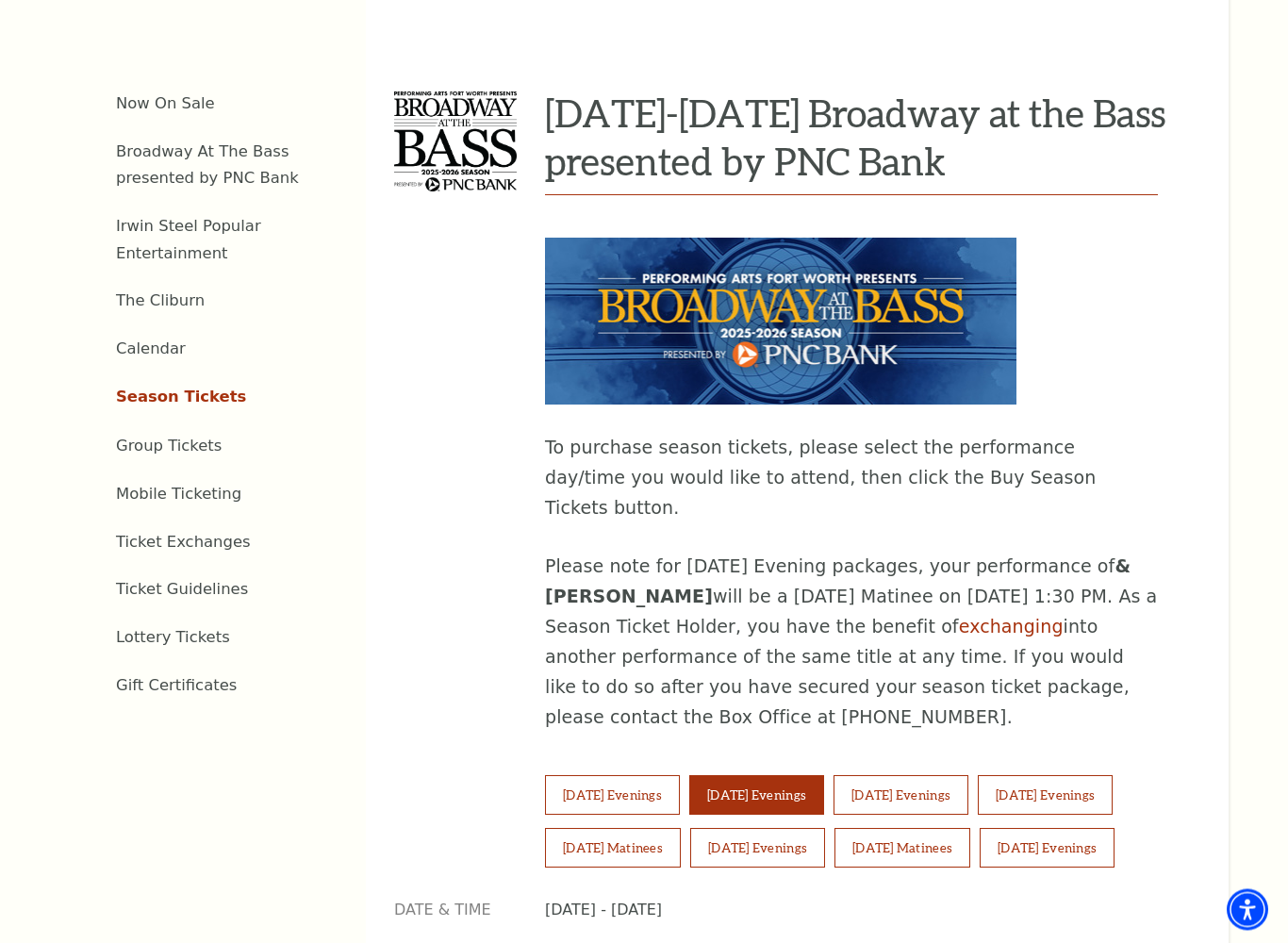
scroll to position [690, 0]
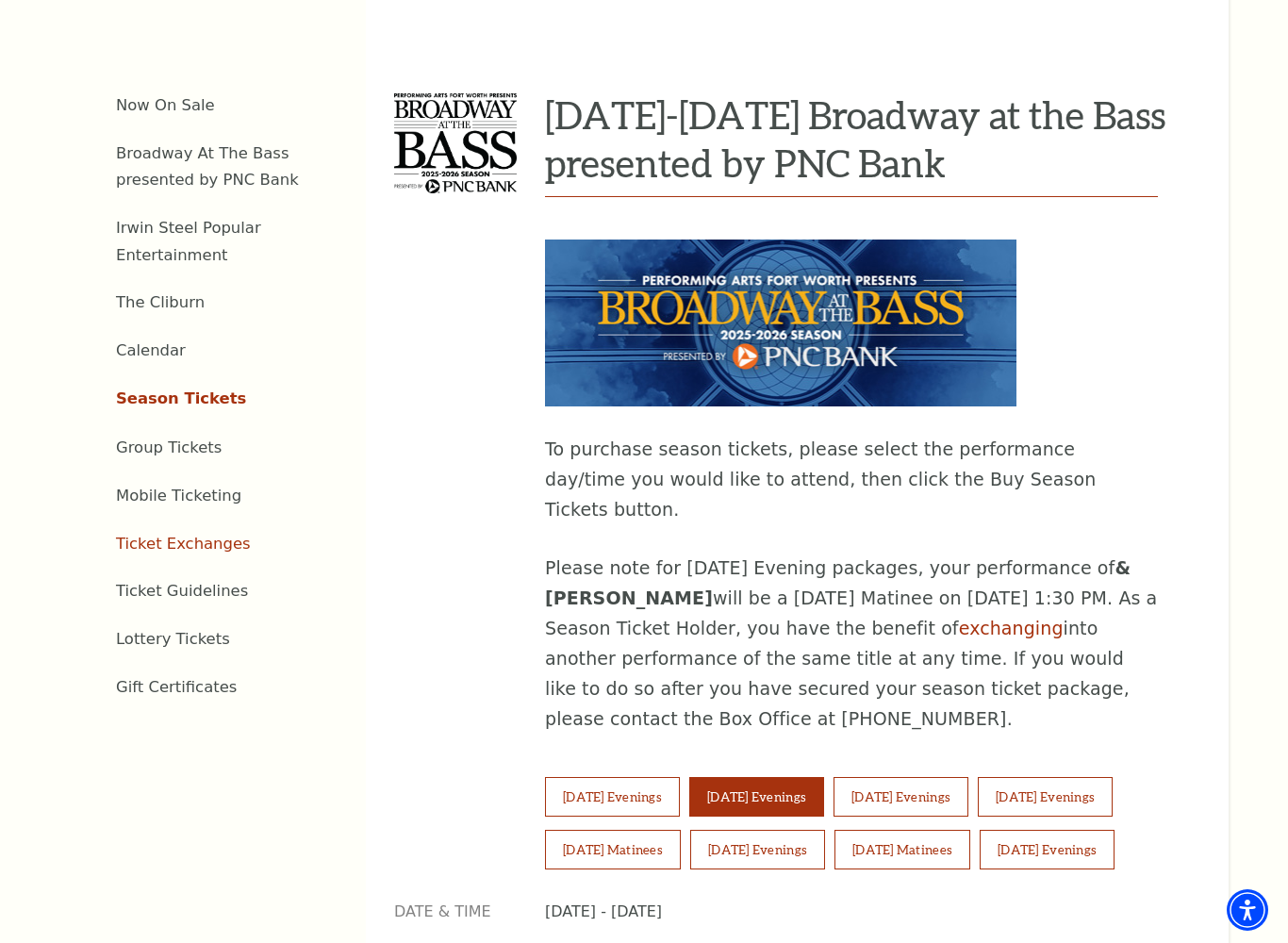
click at [172, 535] on link "Ticket Exchanges" at bounding box center [183, 543] width 135 height 18
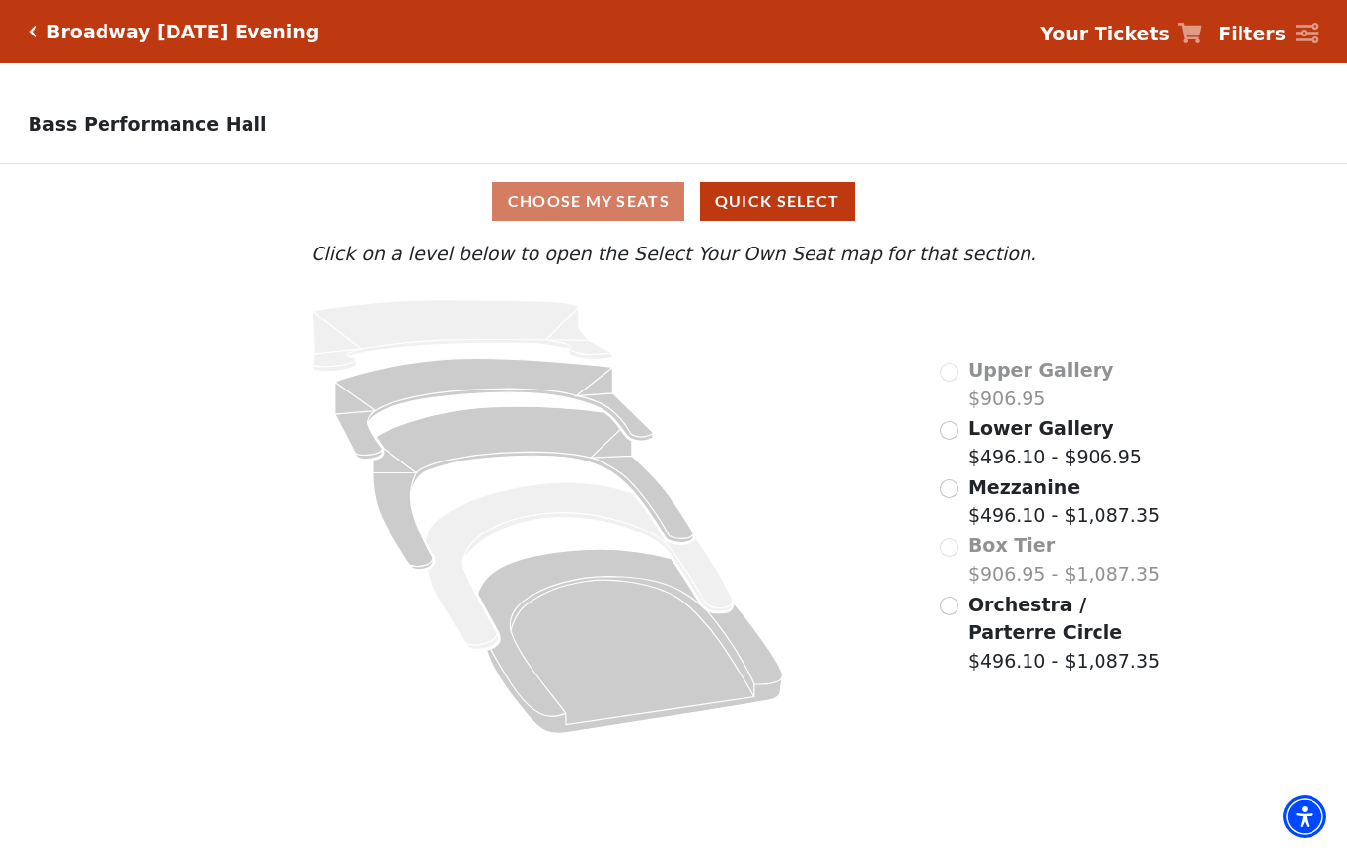
click at [962, 604] on div "Orchestra / Parterre Circle $496.10 - $1,087.35" at bounding box center [1052, 633] width 225 height 85
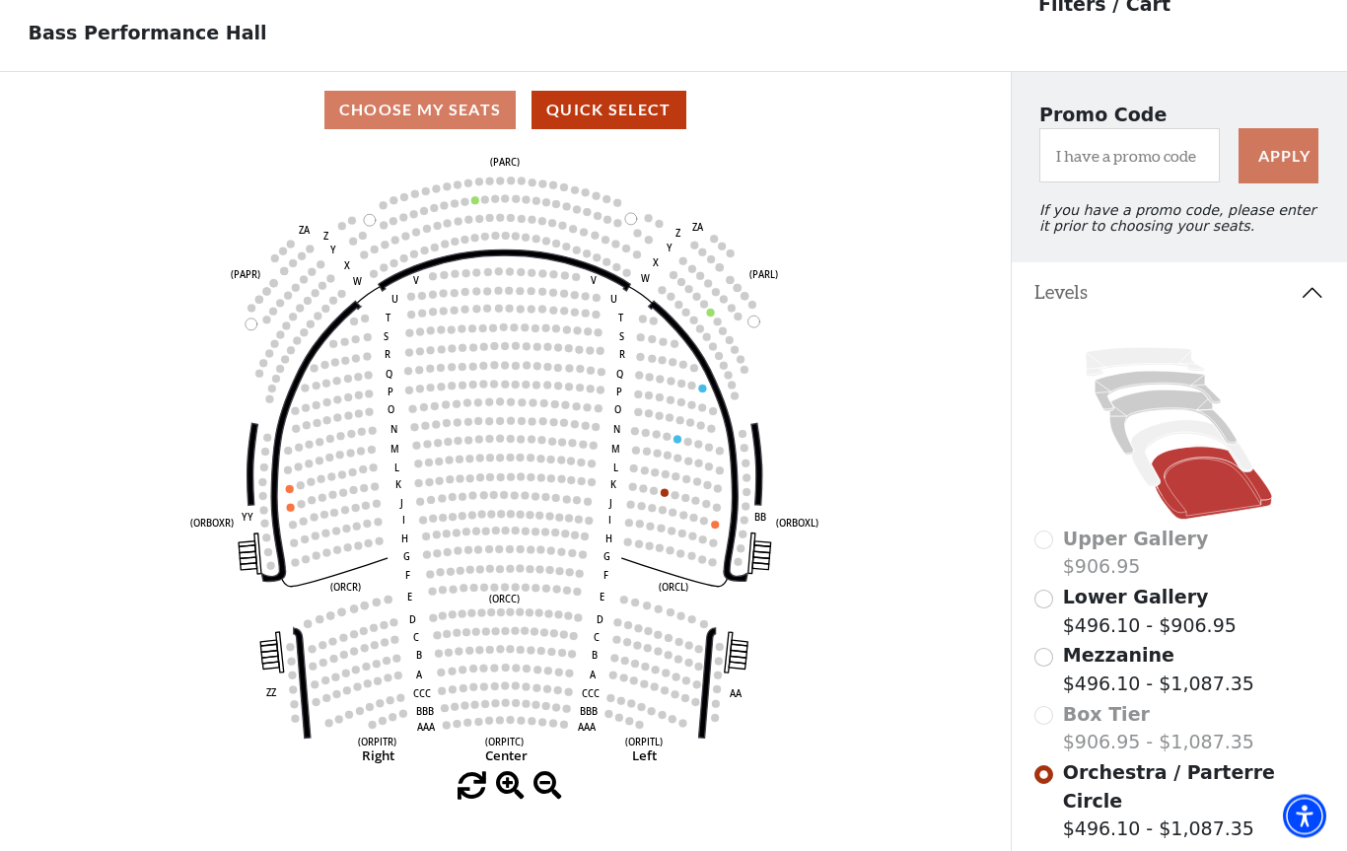
scroll to position [92, 0]
click at [1047, 664] on input "Mezzanine$496.10 - $1,087.35\a" at bounding box center [1043, 657] width 19 height 19
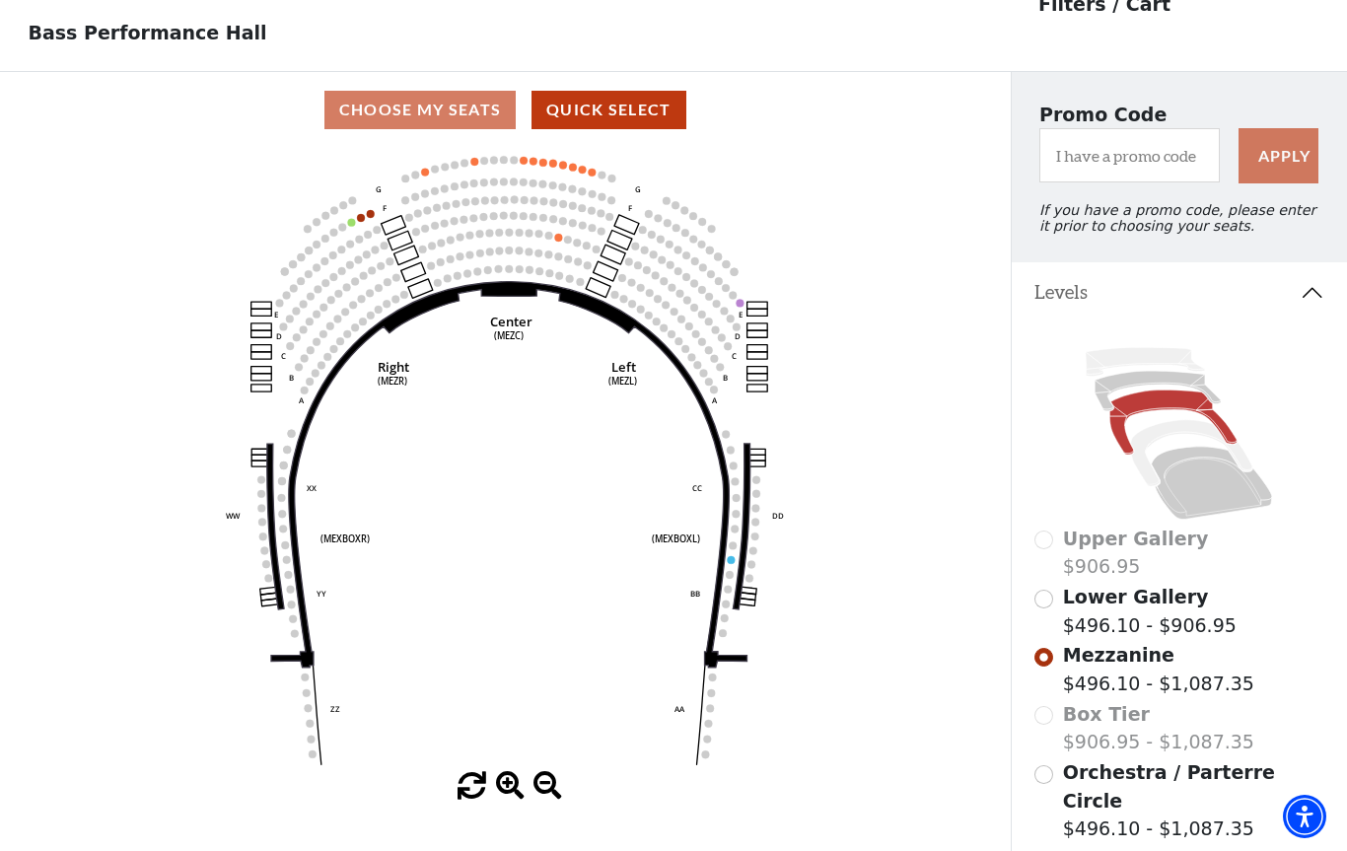
click at [1045, 599] on input "Lower Gallery$496.10 - $906.95\a" at bounding box center [1043, 599] width 19 height 19
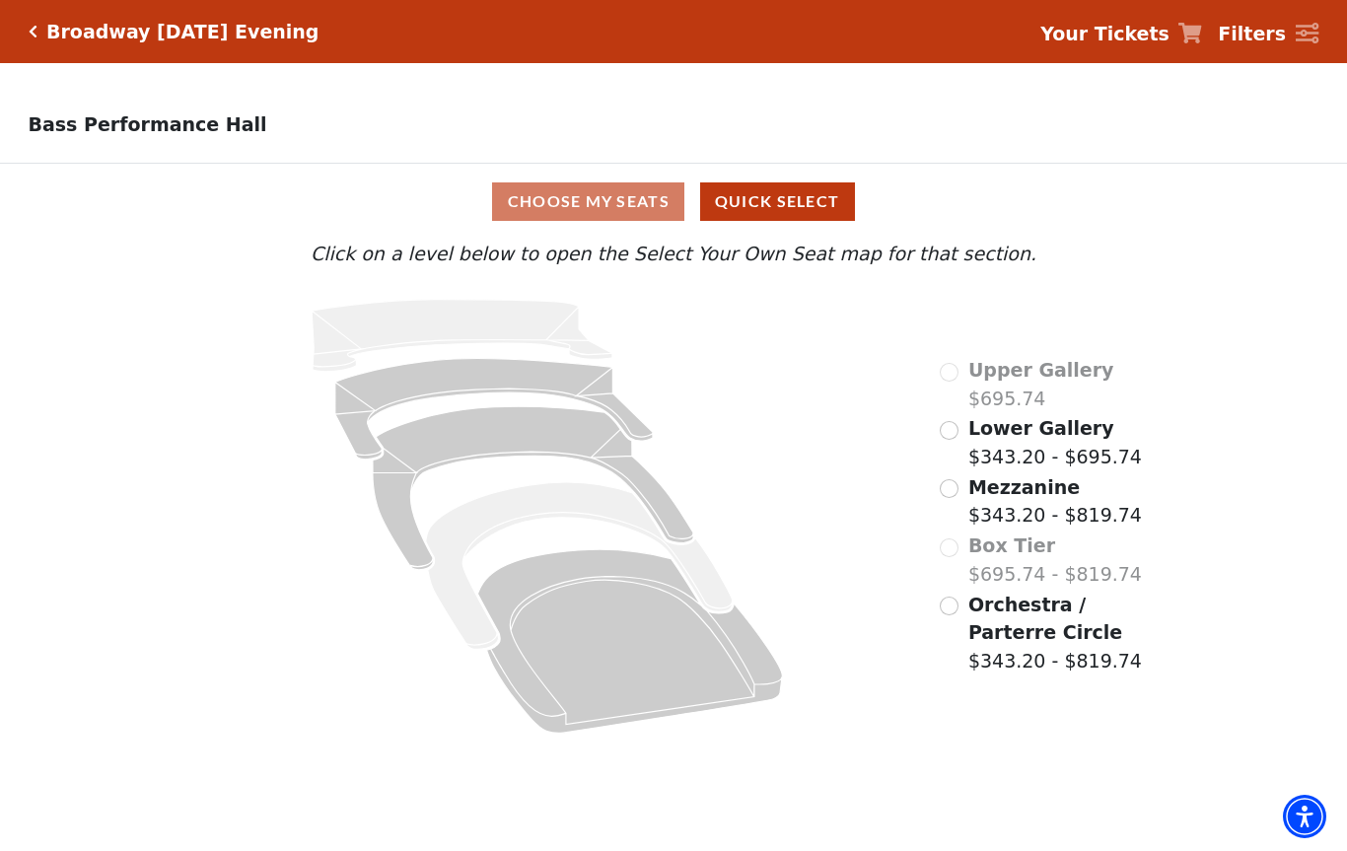
click at [946, 609] on input "Orchestra / Parterre Circle$343.20 - $819.74\a" at bounding box center [949, 606] width 19 height 19
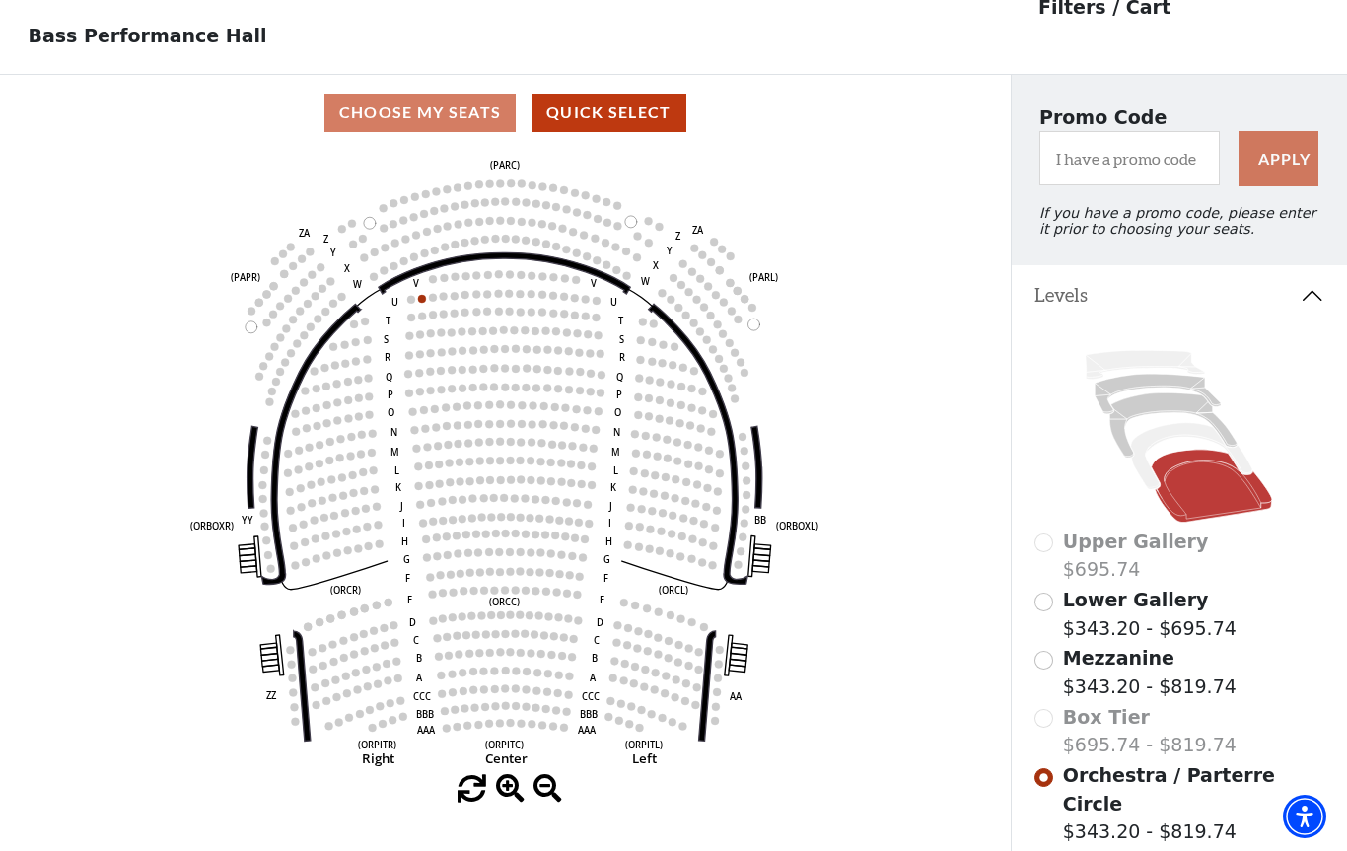
scroll to position [92, 0]
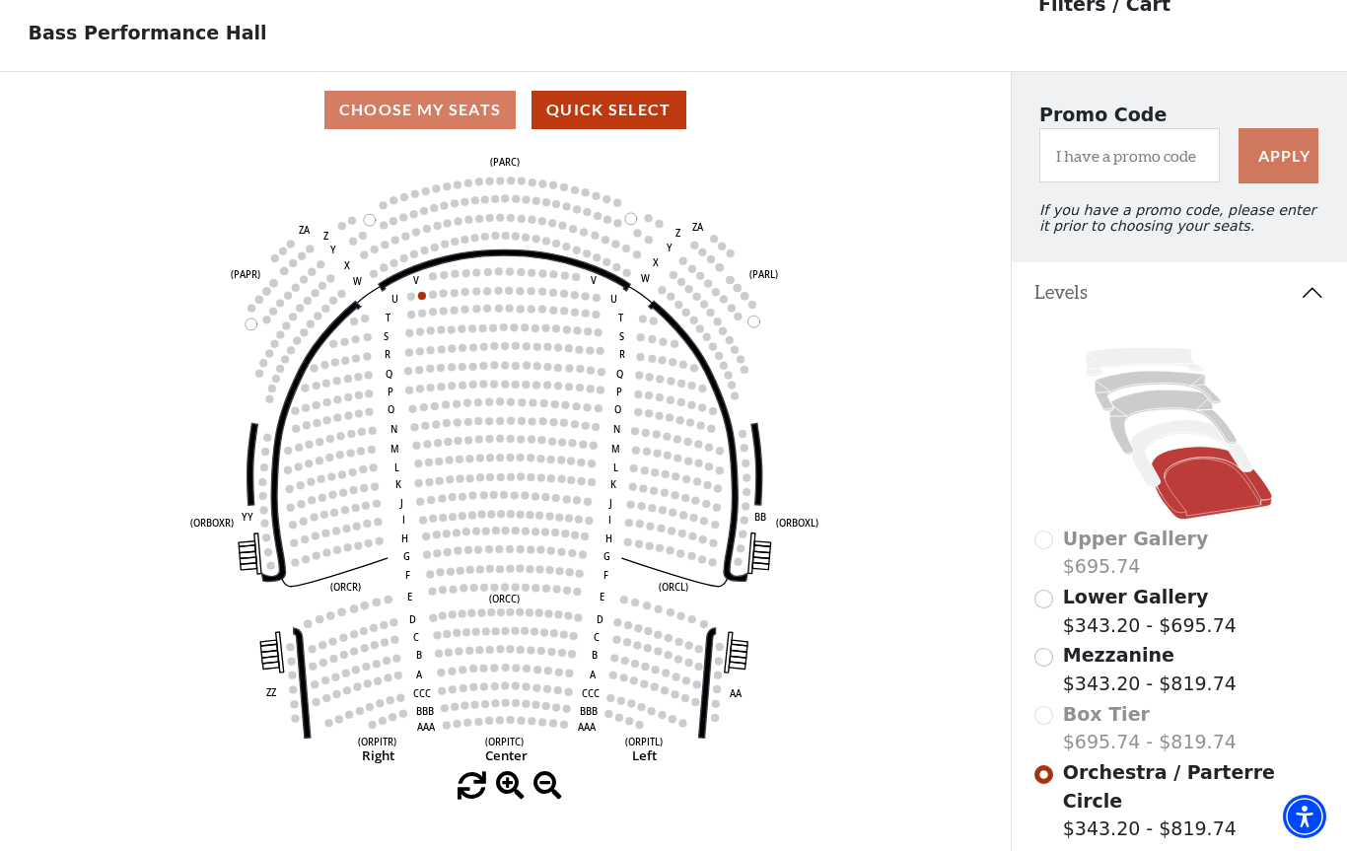
click at [1038, 661] on input "Mezzanine$343.20 - $819.74\a" at bounding box center [1043, 657] width 19 height 19
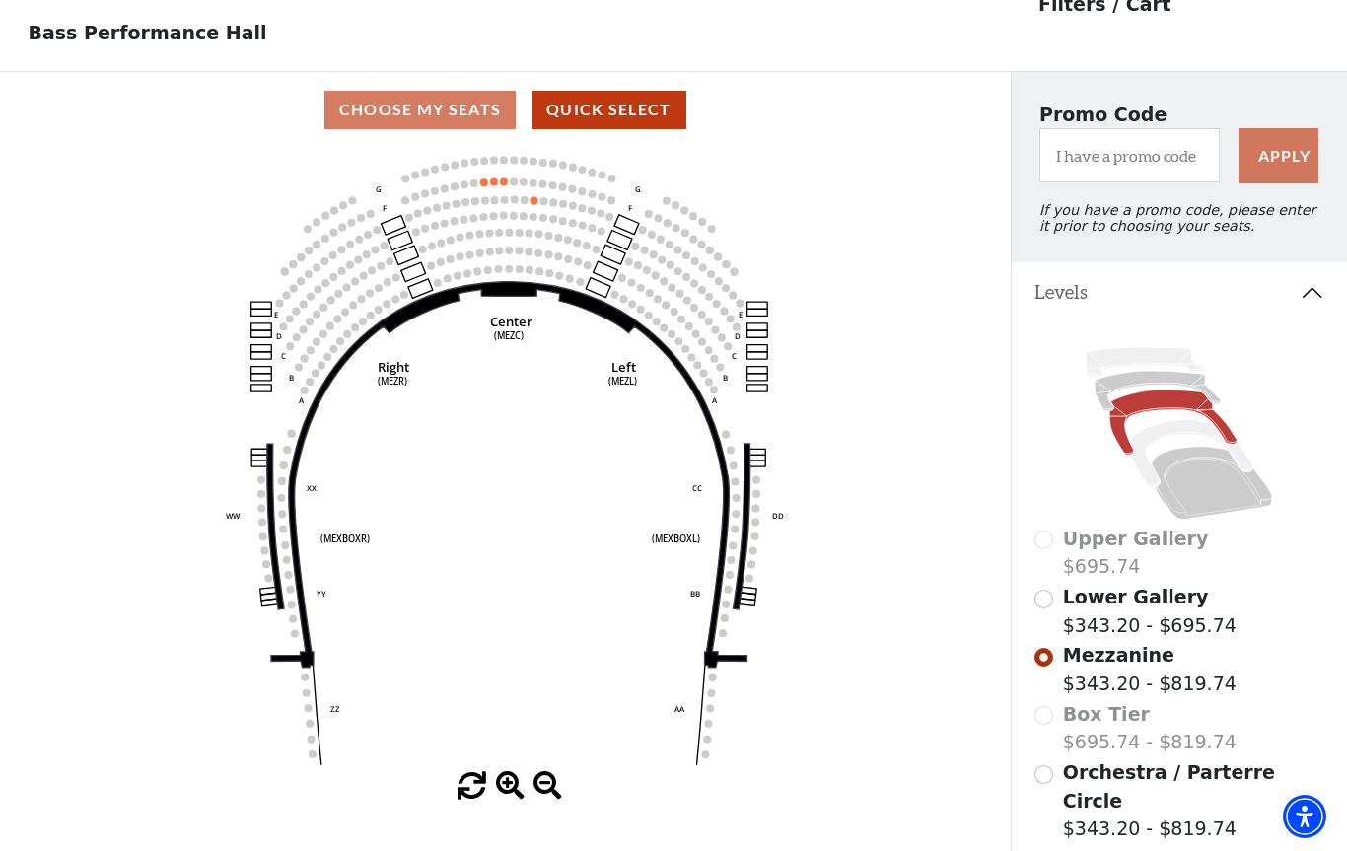
click at [1052, 600] on input "Lower Gallery$343.20 - $695.74\a" at bounding box center [1043, 599] width 19 height 19
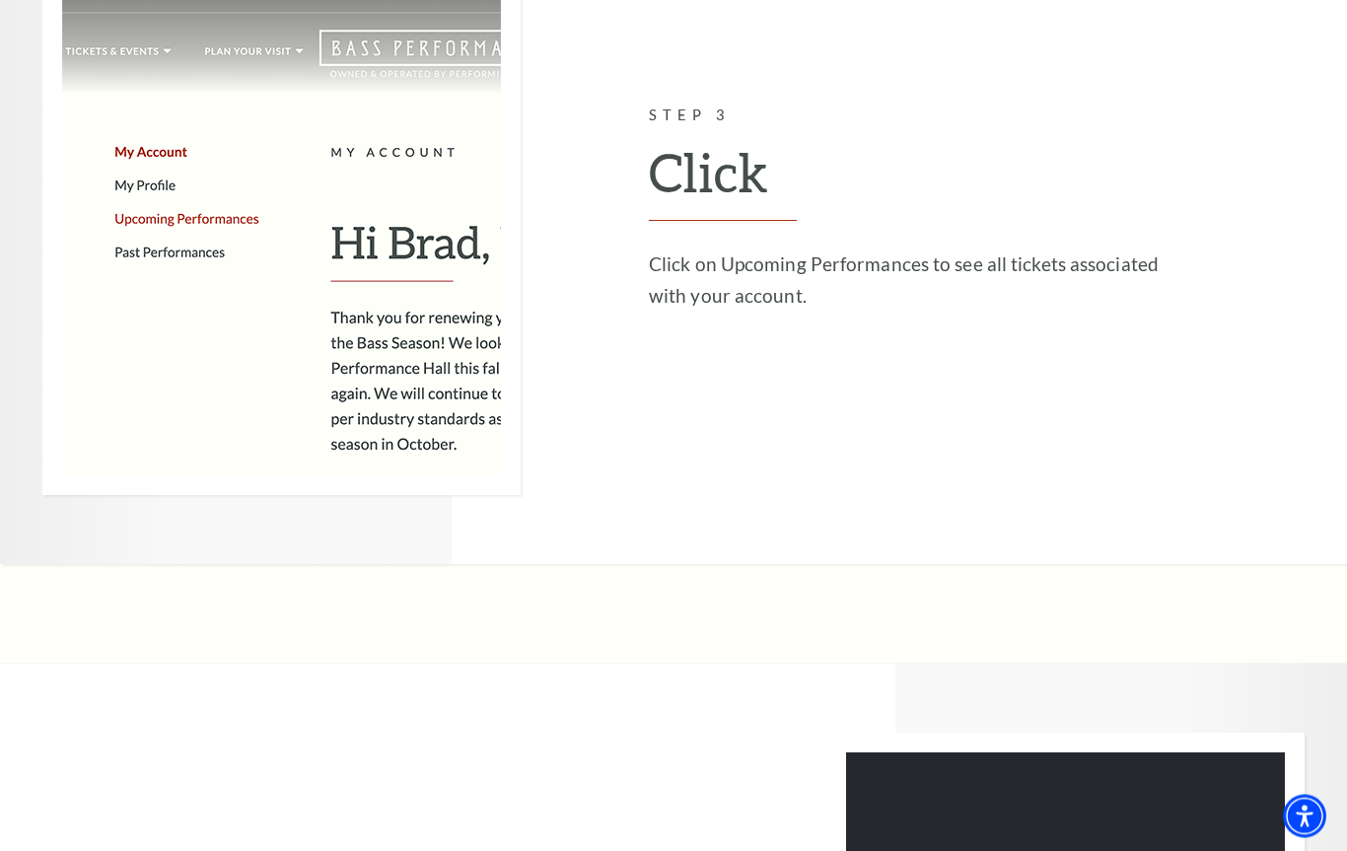
scroll to position [2968, 0]
